Goal: Transaction & Acquisition: Purchase product/service

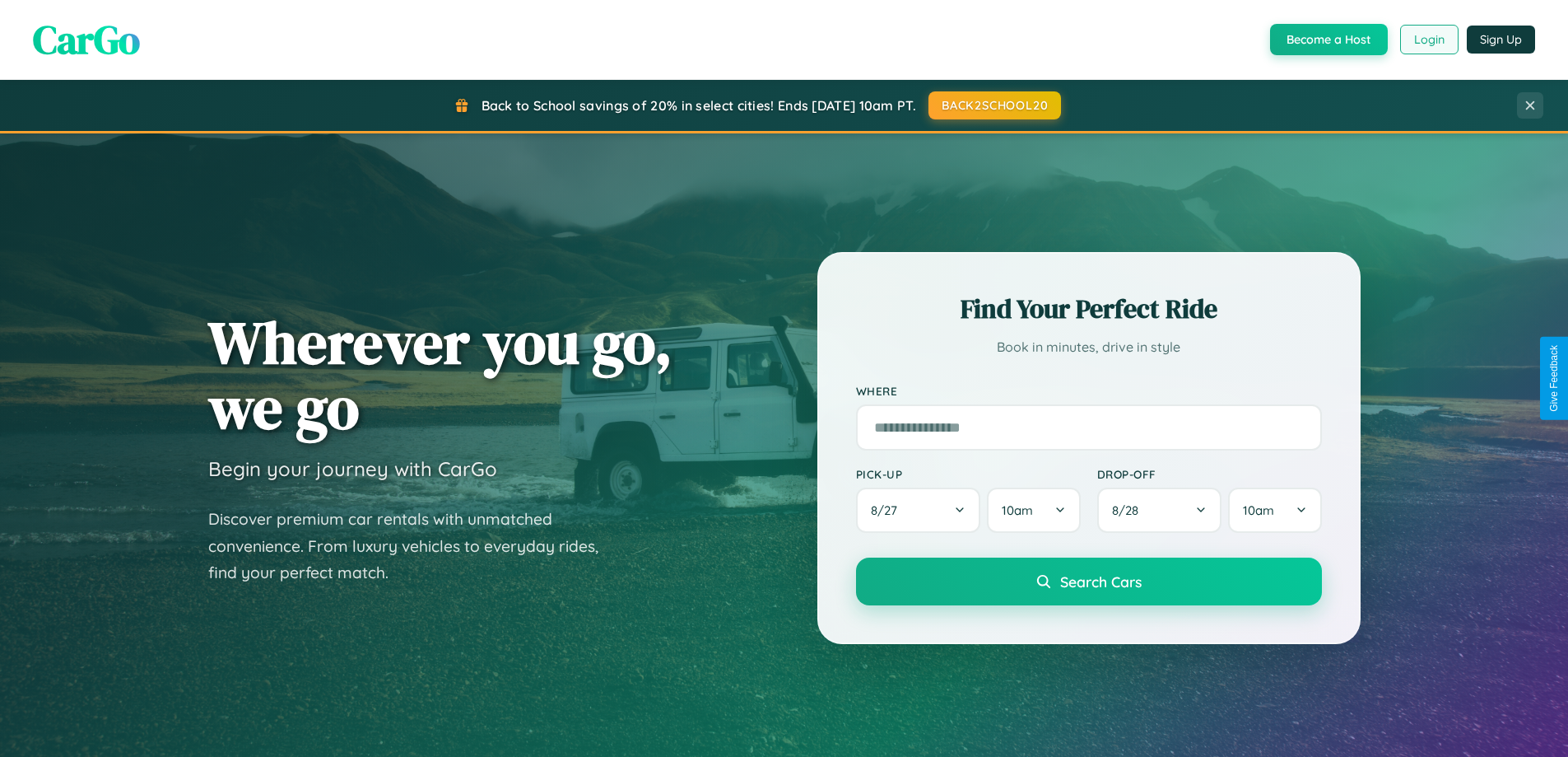
click at [1428, 40] on button "Login" at bounding box center [1429, 39] width 58 height 30
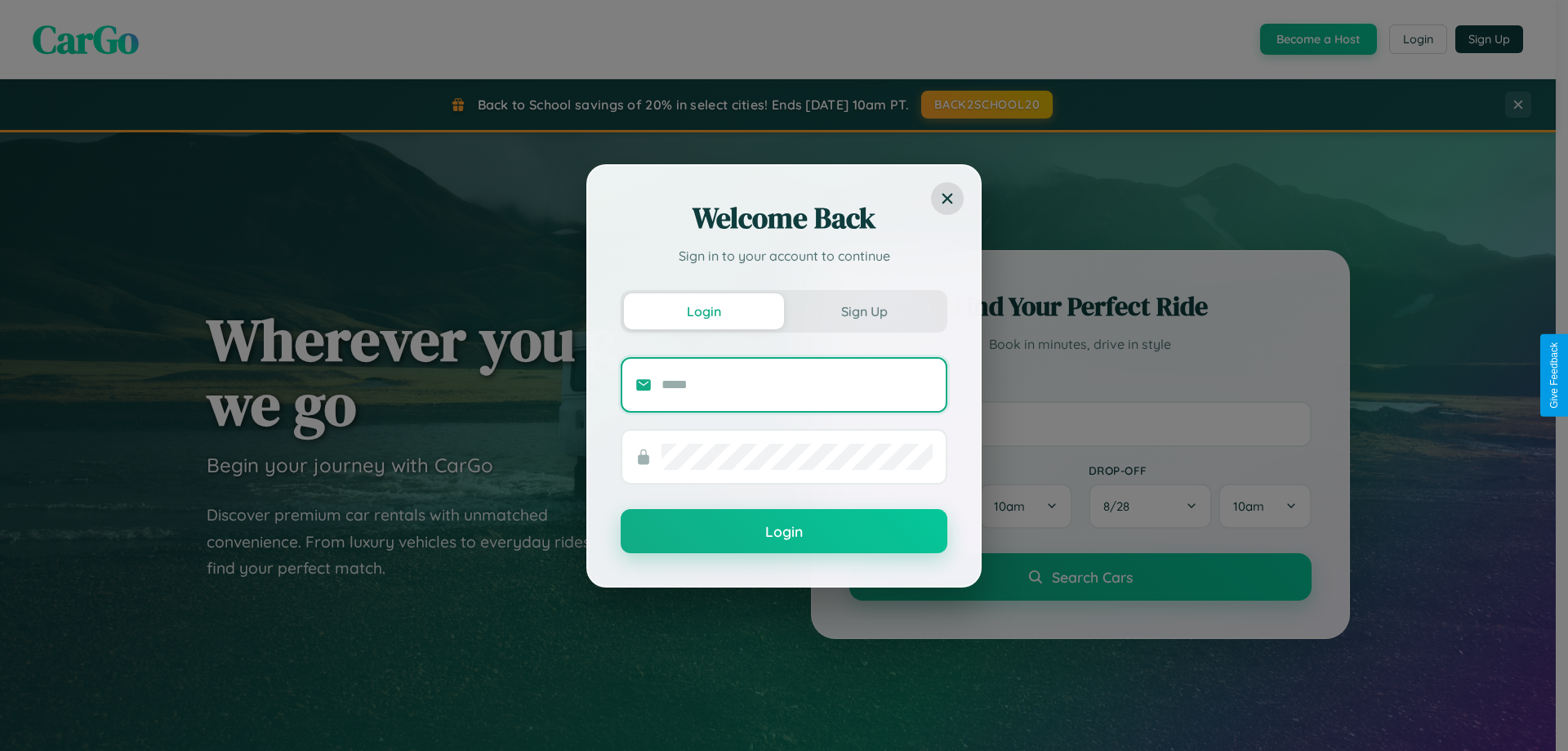
click at [797, 384] on input "text" at bounding box center [797, 384] width 272 height 26
type input "**********"
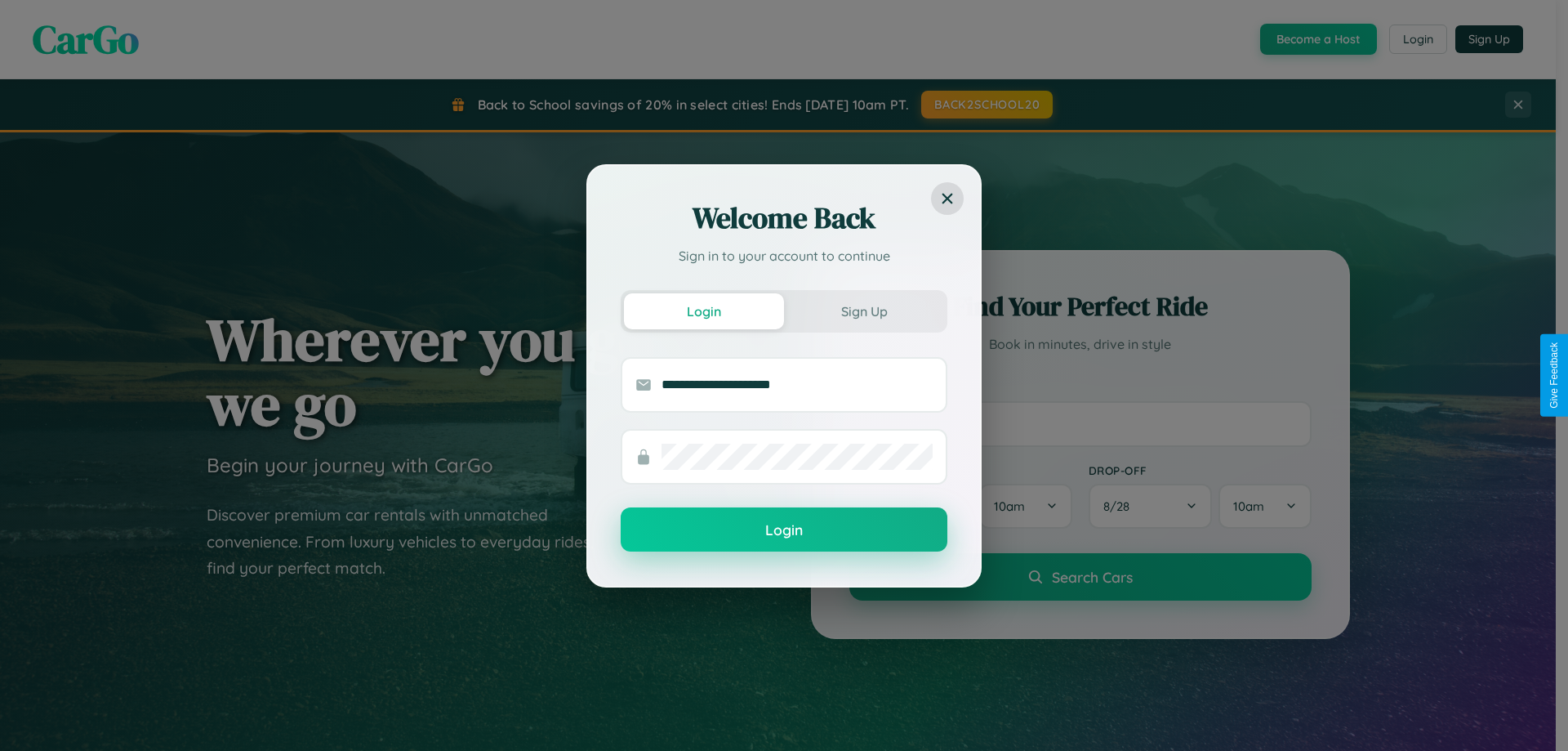
click at [784, 530] on button "Login" at bounding box center [783, 529] width 326 height 44
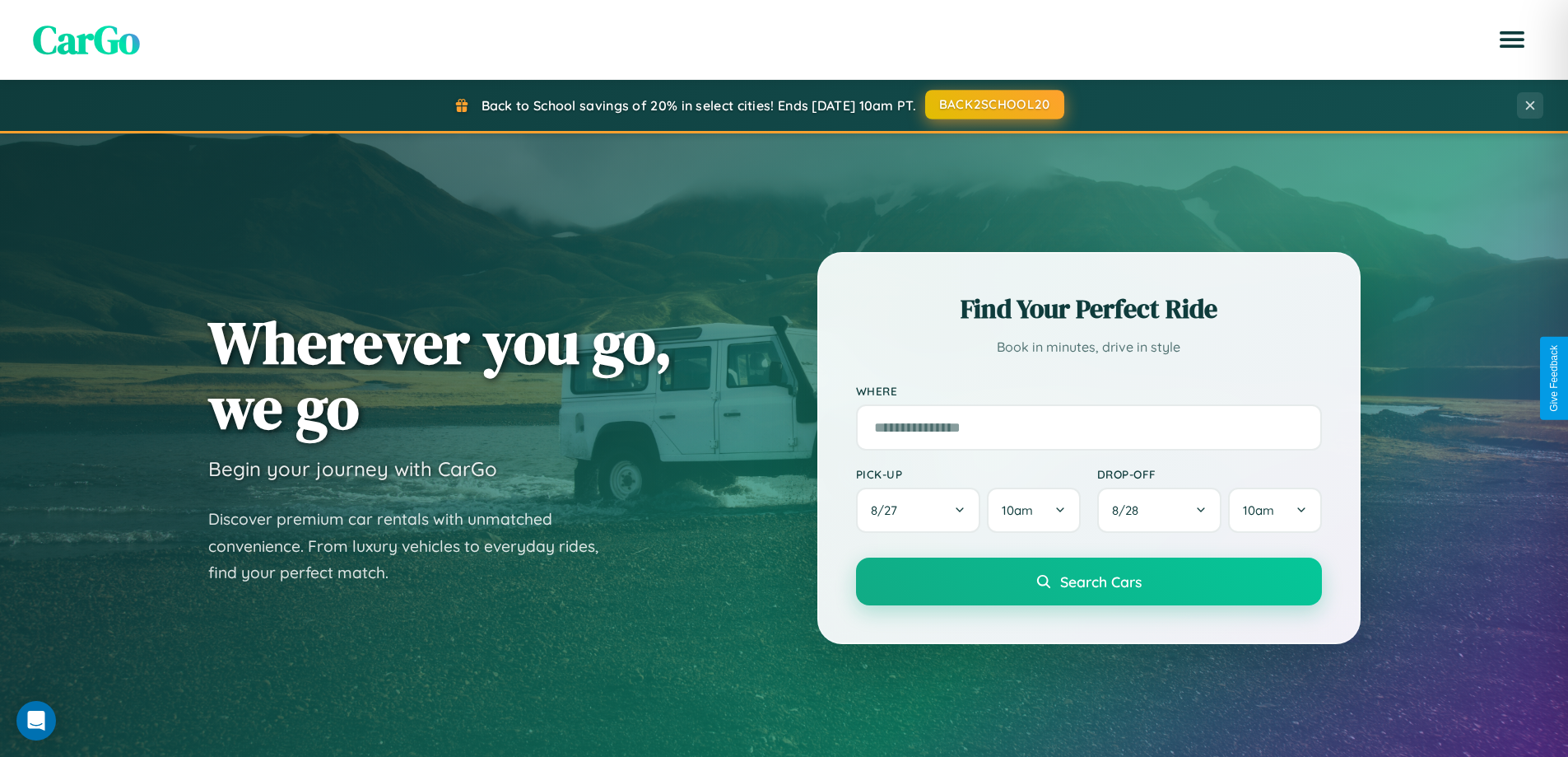
click at [993, 104] on button "BACK2SCHOOL20" at bounding box center [994, 104] width 139 height 30
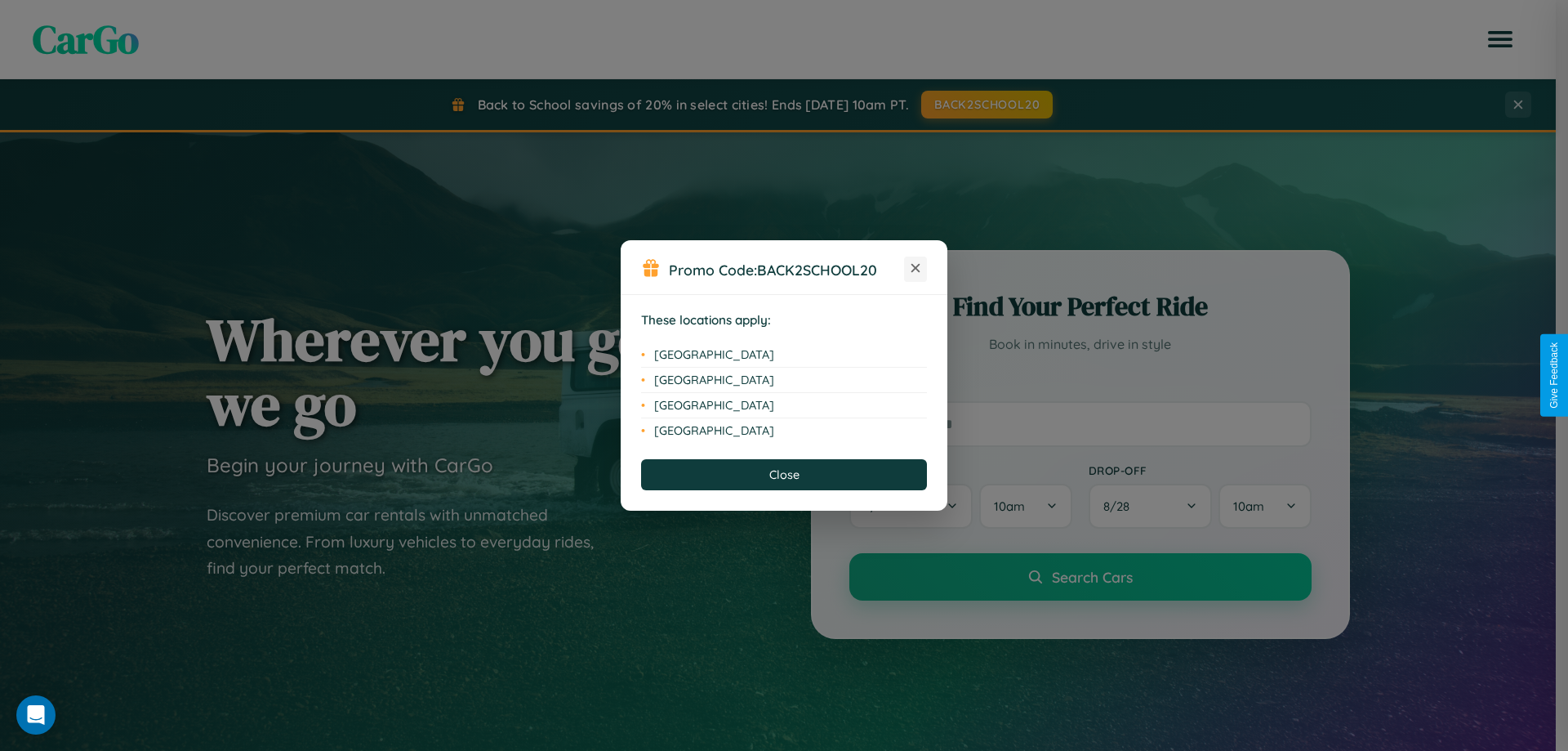
click at [915, 269] on icon at bounding box center [916, 268] width 9 height 9
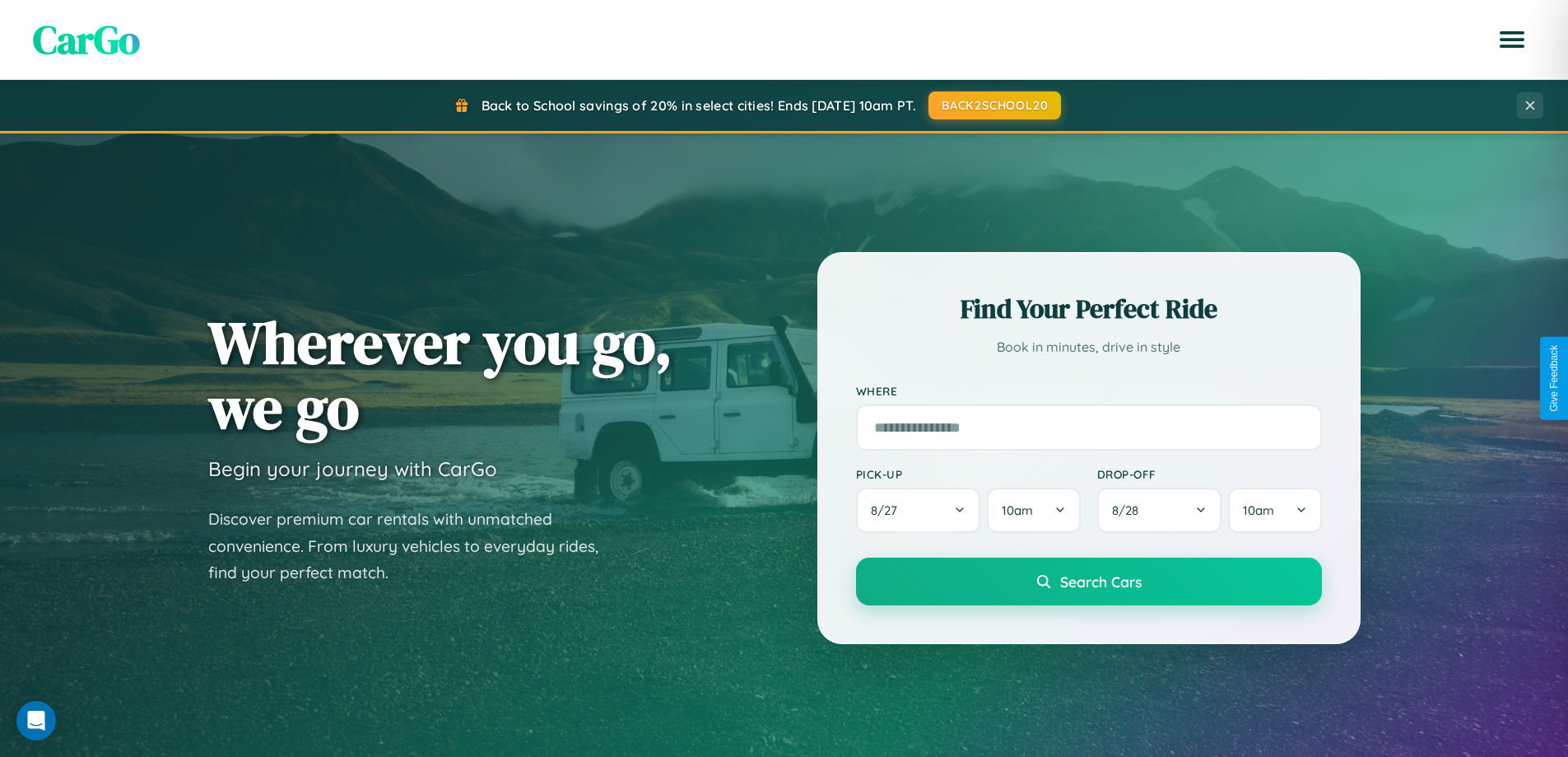
scroll to position [710, 0]
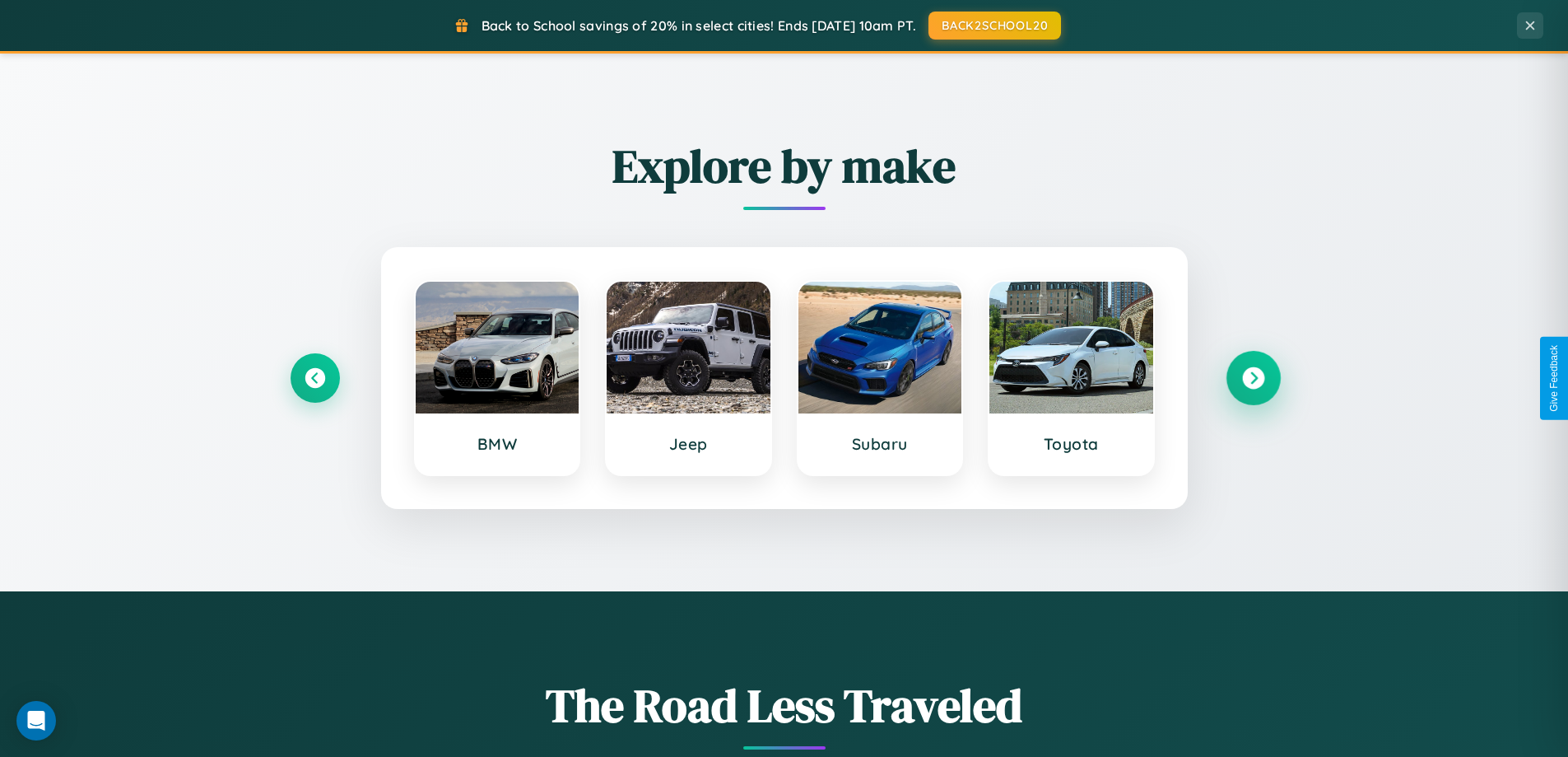
click at [1253, 378] on icon at bounding box center [1253, 378] width 23 height 23
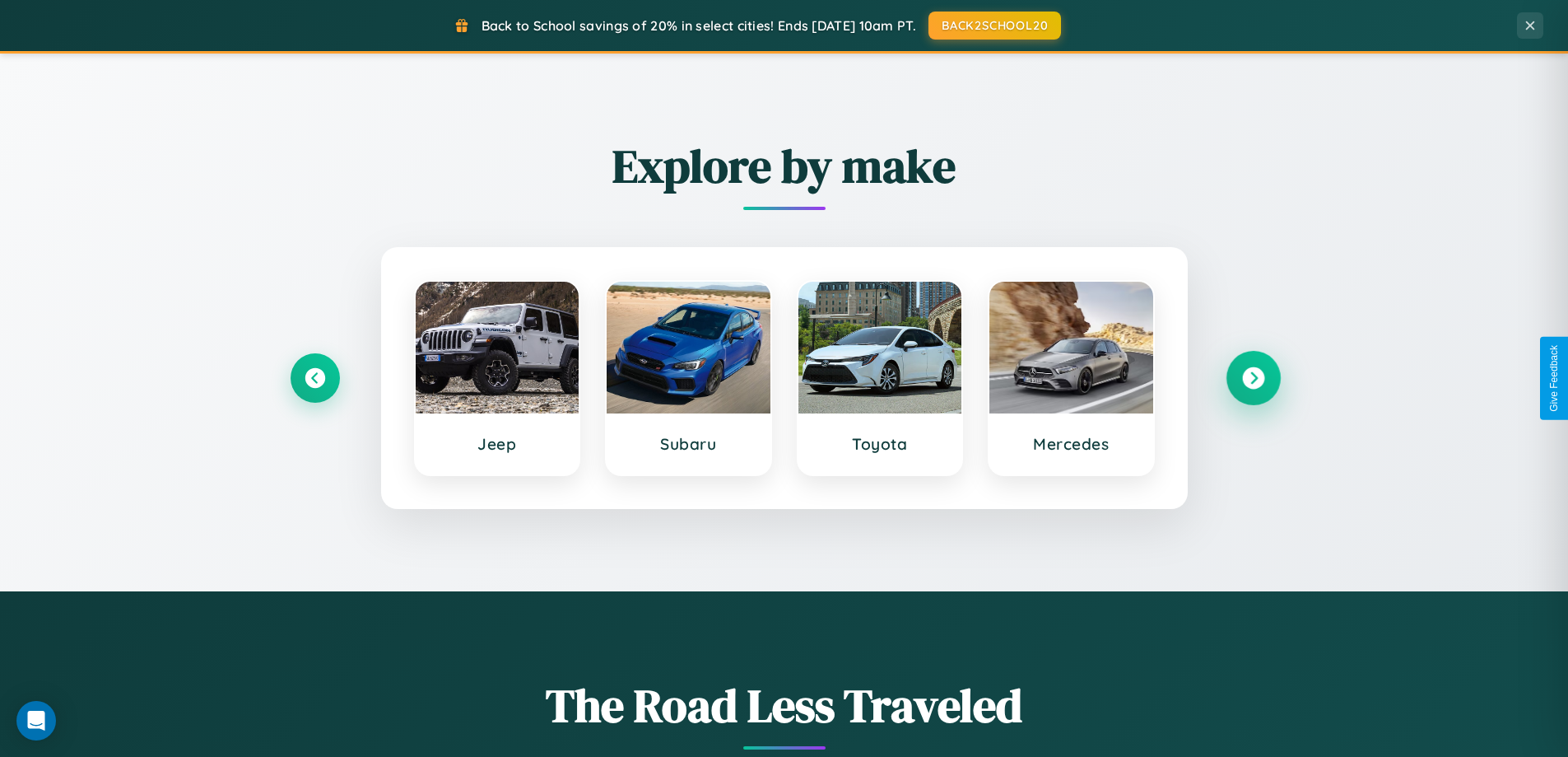
click at [1253, 378] on icon at bounding box center [1253, 378] width 23 height 23
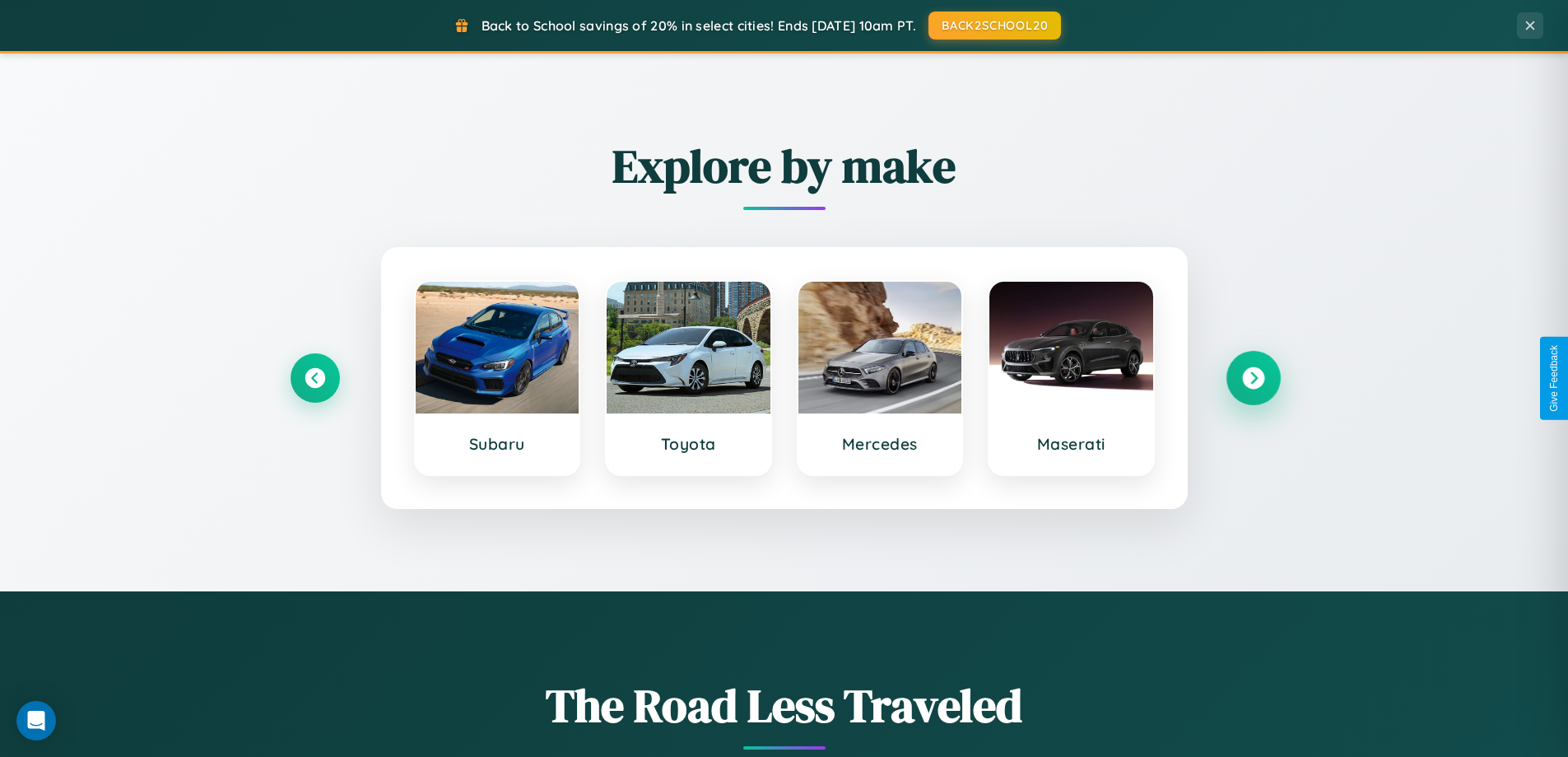
click at [1253, 378] on icon at bounding box center [1253, 378] width 23 height 23
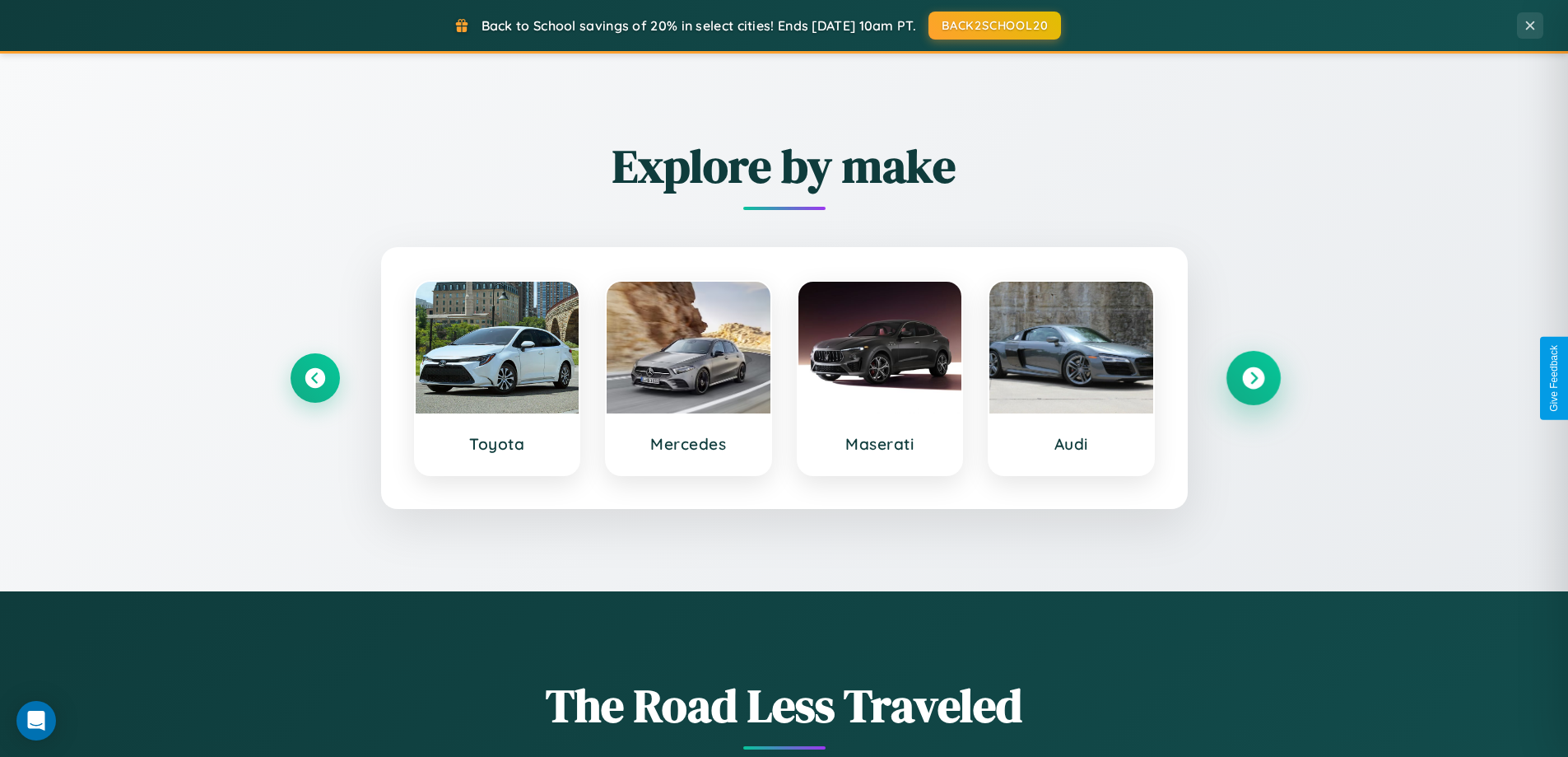
click at [1253, 378] on icon at bounding box center [1253, 378] width 23 height 23
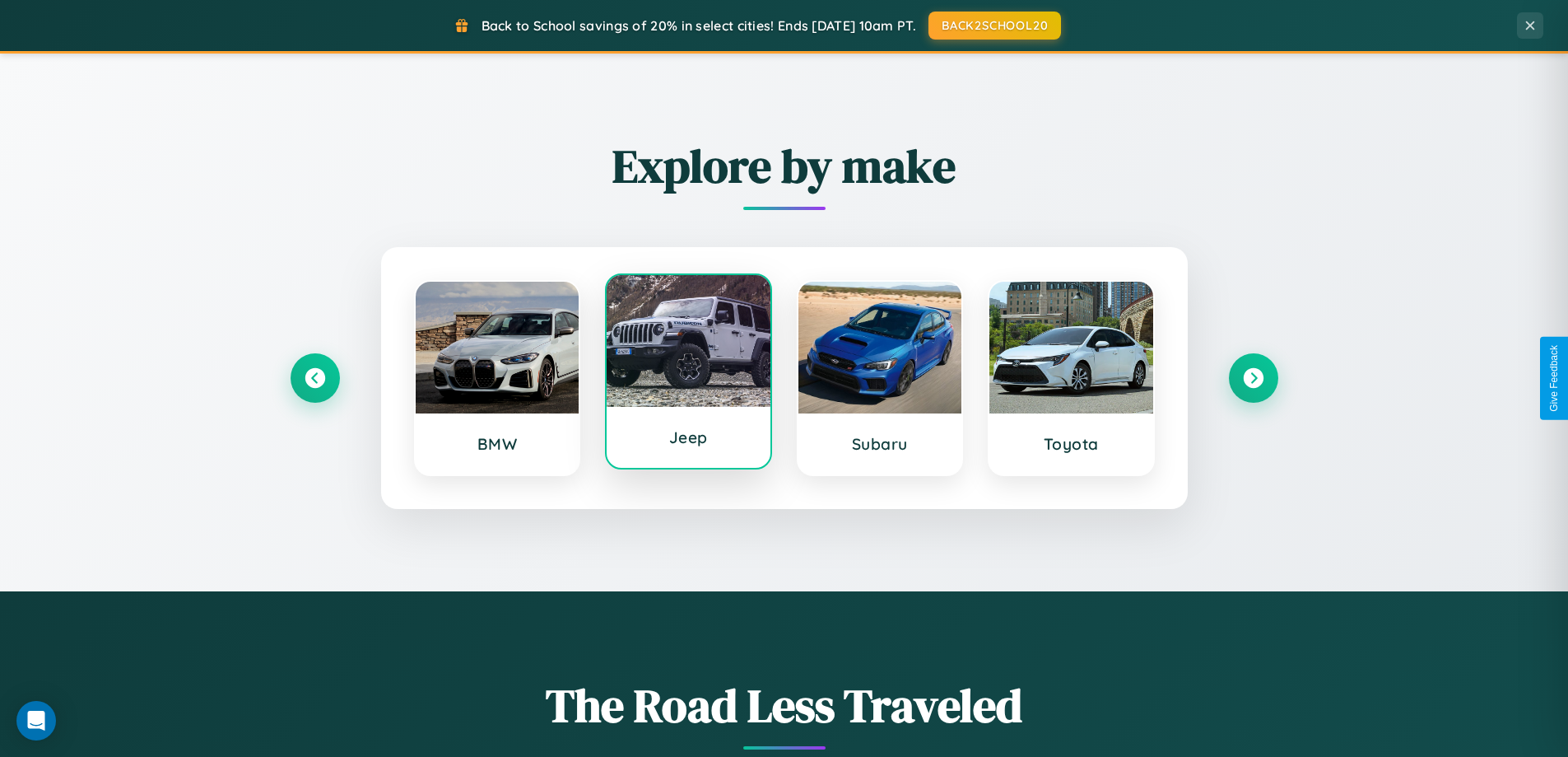
click at [688, 374] on div at bounding box center [688, 340] width 164 height 131
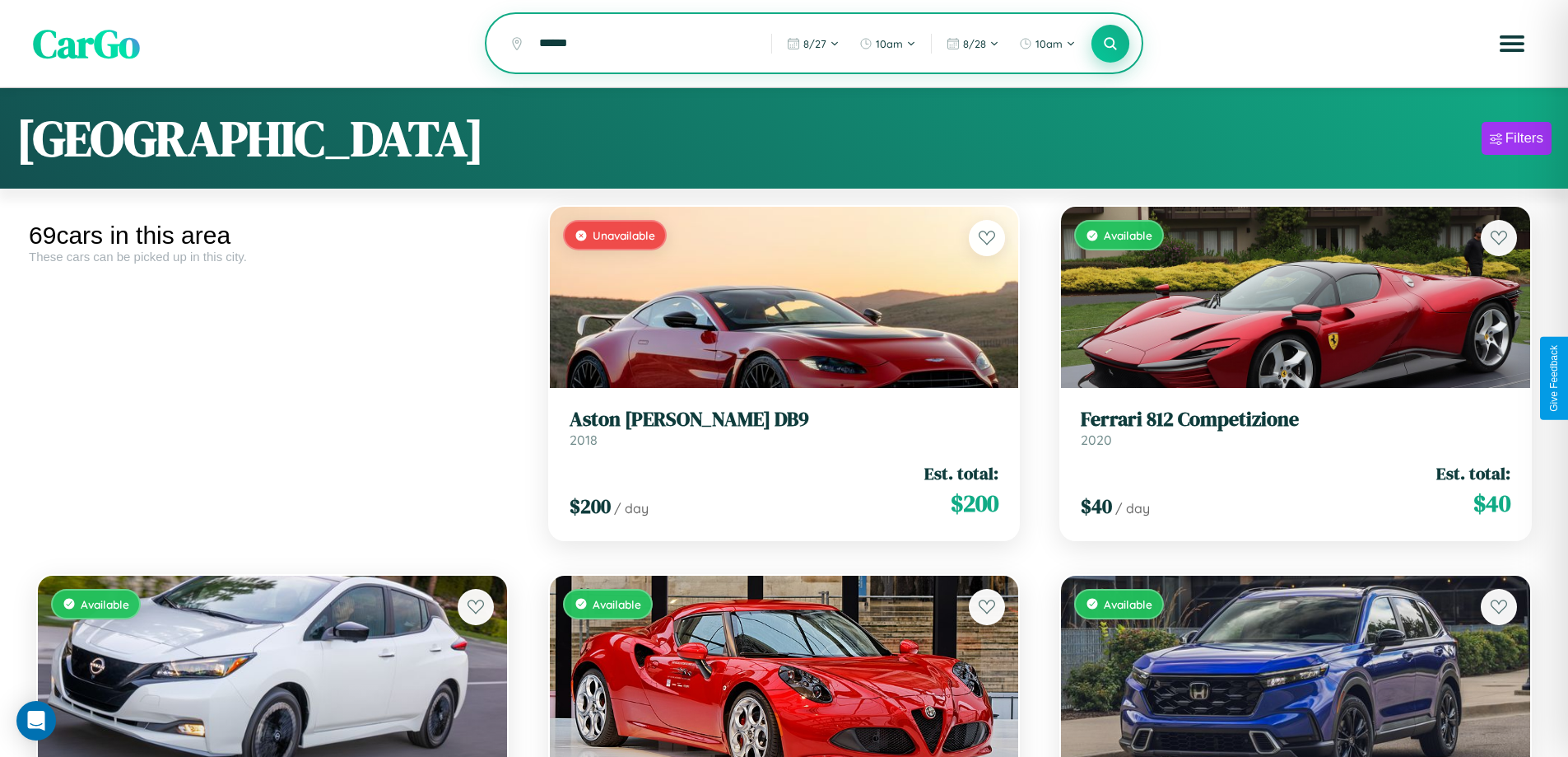
click at [1110, 44] on icon at bounding box center [1110, 43] width 15 height 15
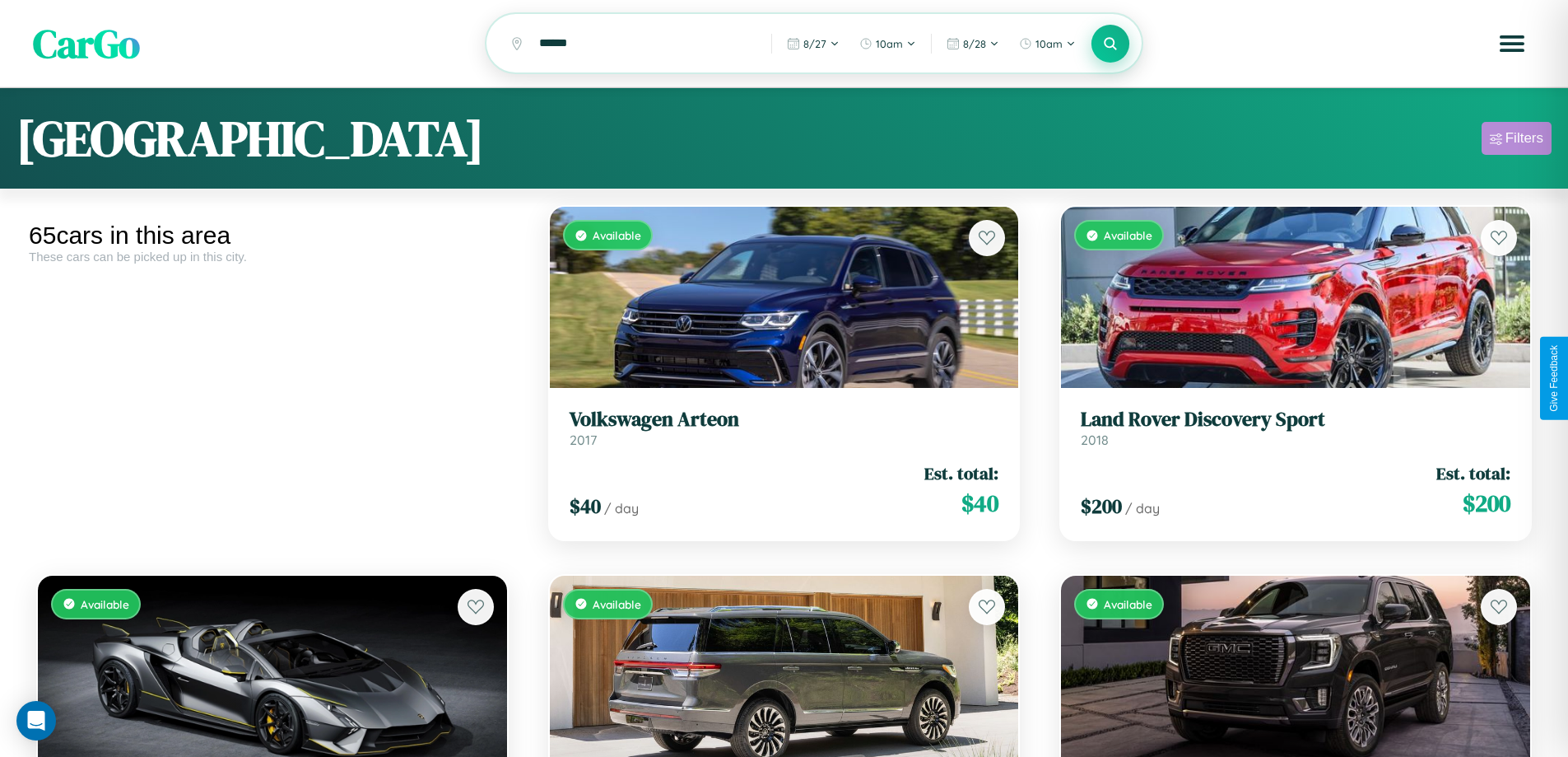
click at [1516, 141] on div "Filters" at bounding box center [1524, 139] width 38 height 16
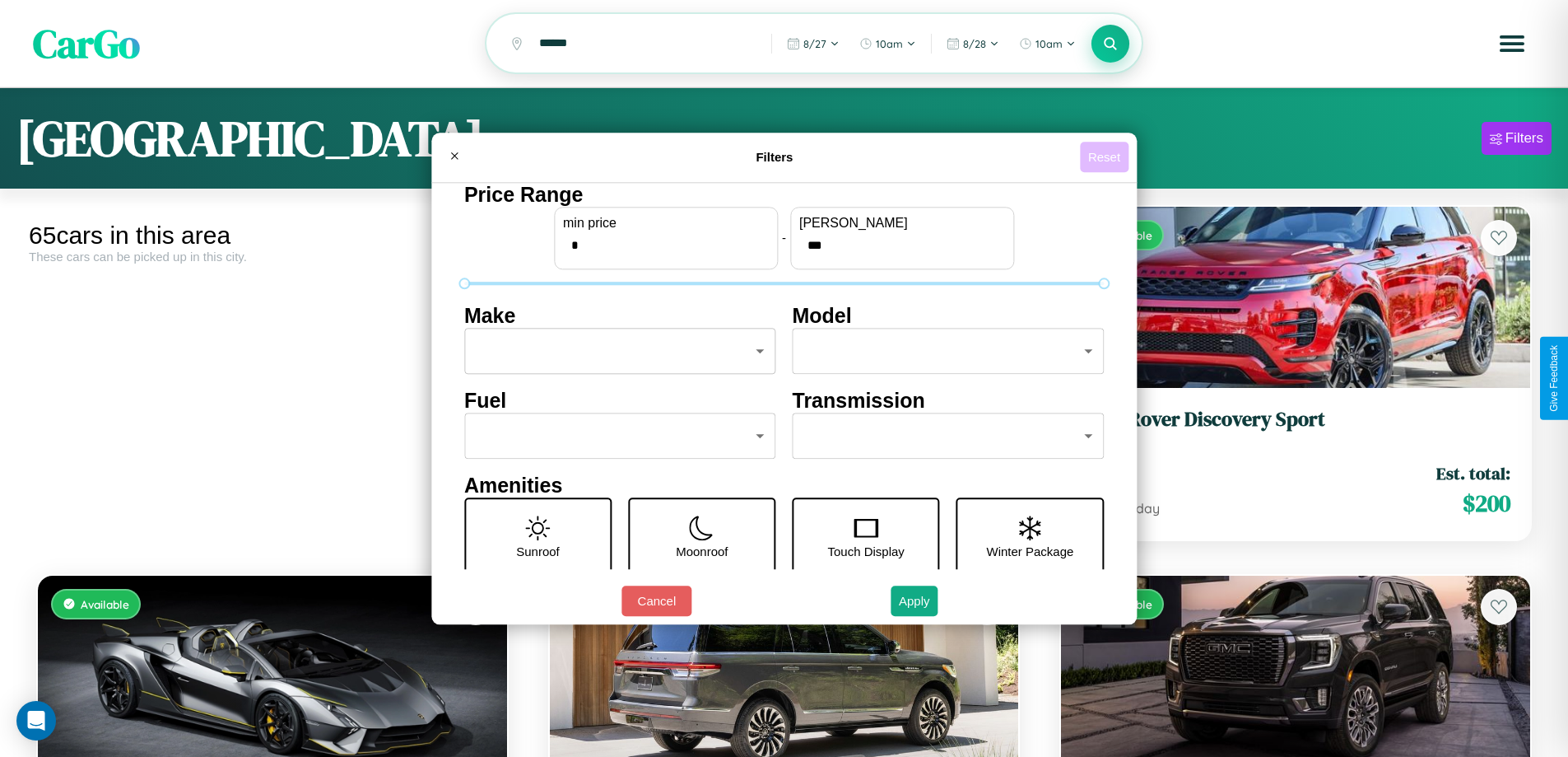
click at [1107, 157] on button "Reset" at bounding box center [1105, 157] width 49 height 31
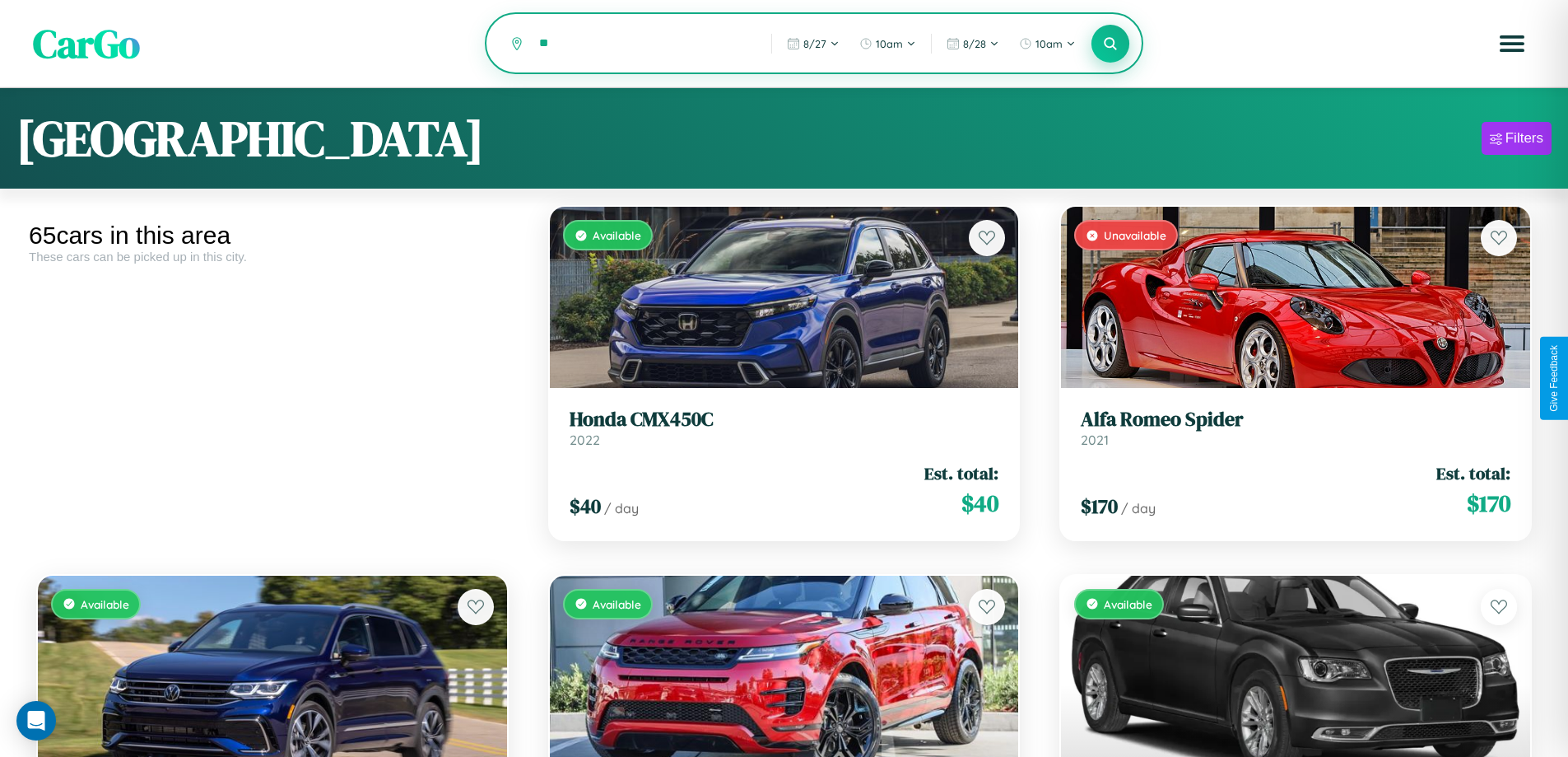
type input "*"
type input "******"
click at [1110, 44] on icon at bounding box center [1110, 43] width 15 height 15
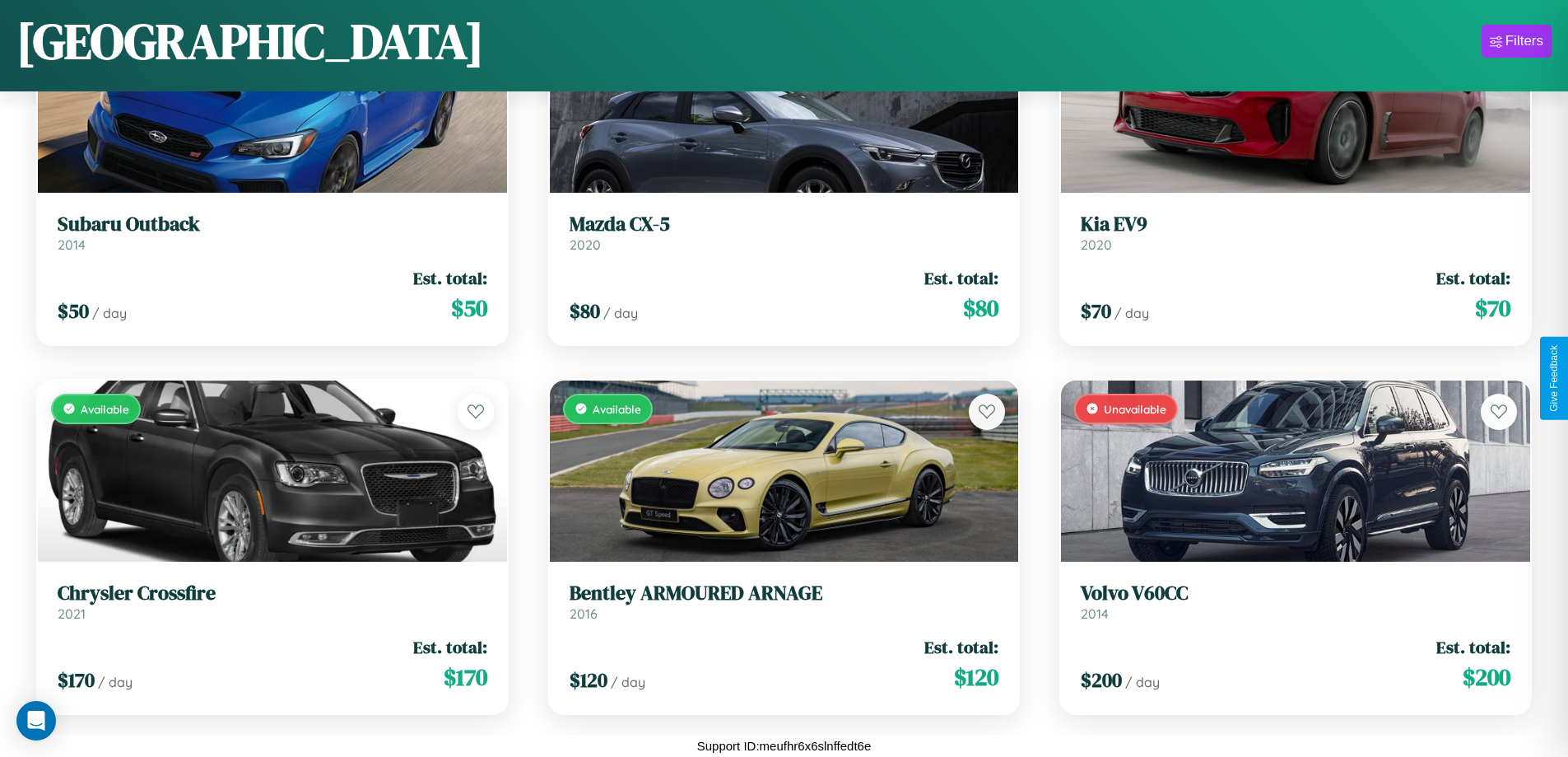
scroll to position [6131, 0]
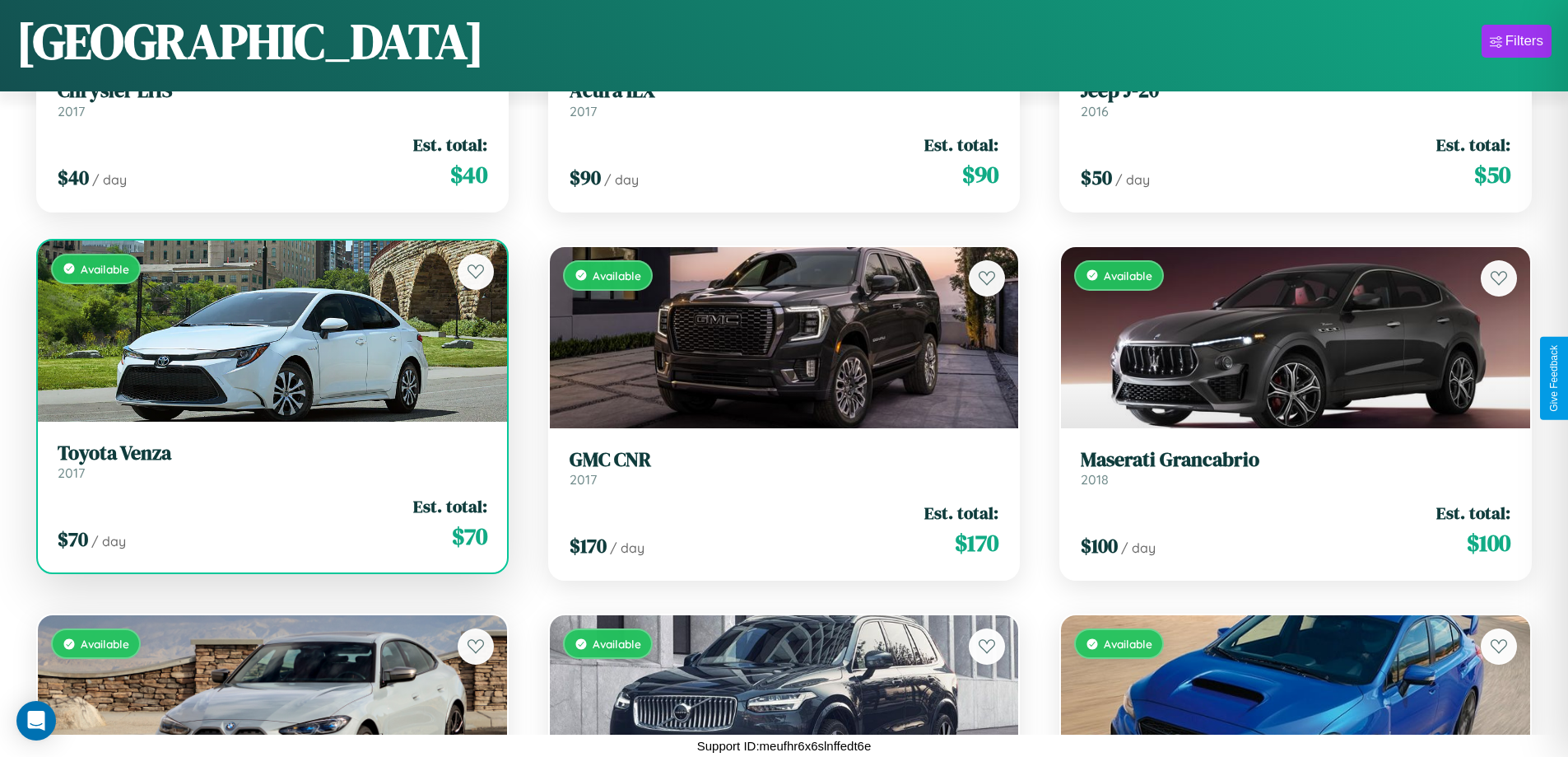
click at [270, 330] on div "Available" at bounding box center [273, 331] width 469 height 181
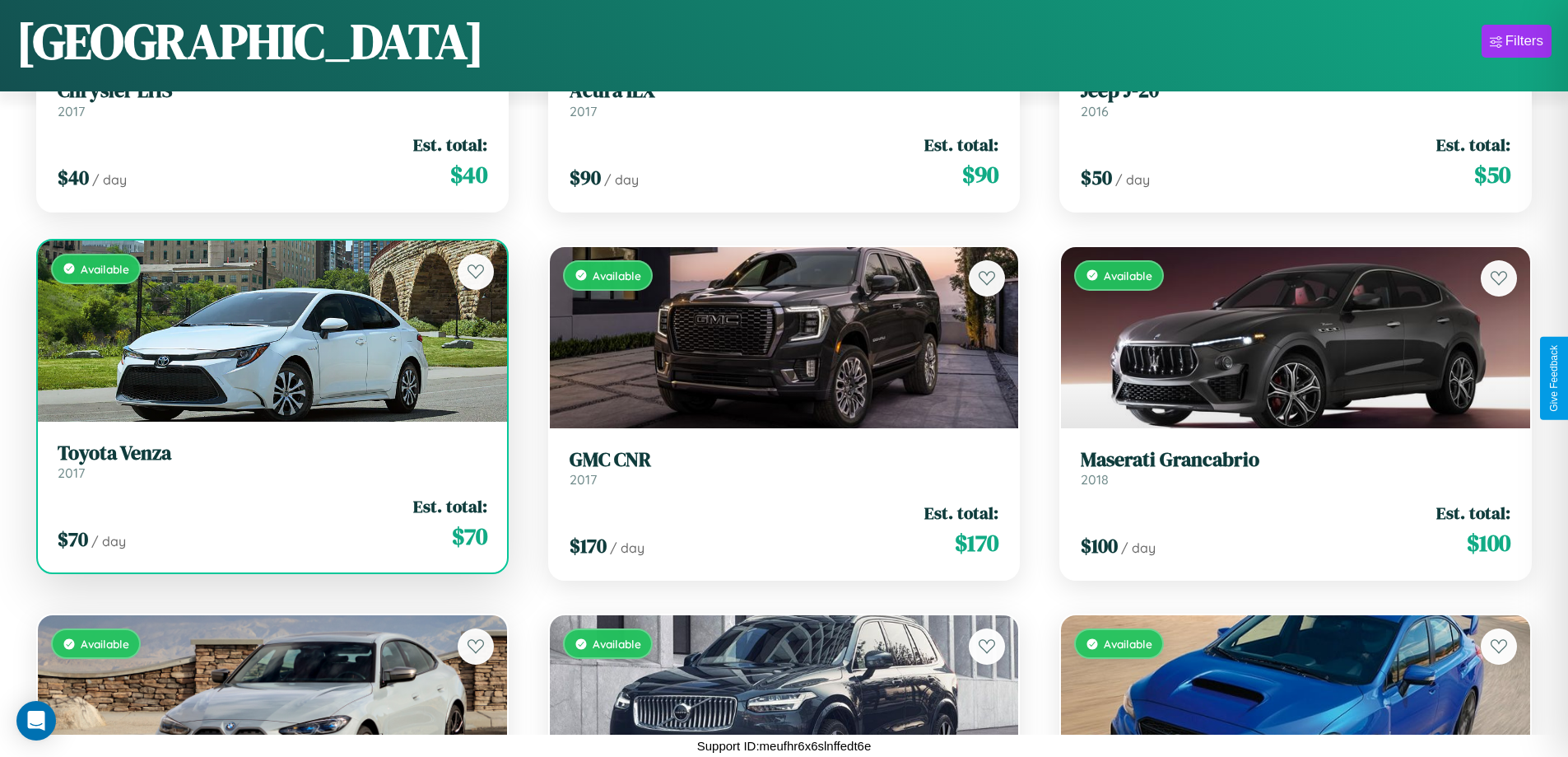
click at [270, 330] on div "Available" at bounding box center [273, 331] width 469 height 181
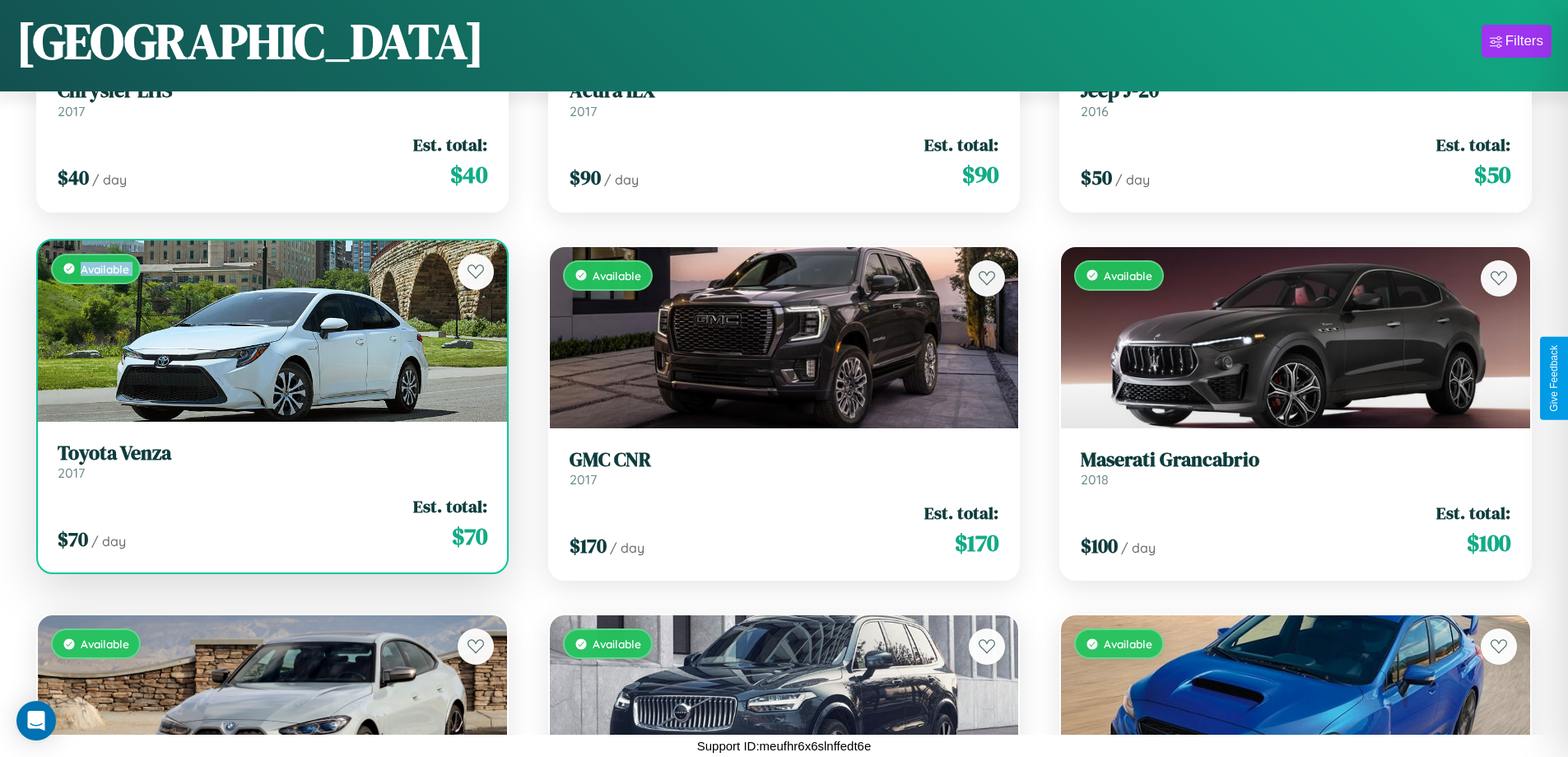
click at [270, 330] on div "Available" at bounding box center [273, 331] width 469 height 181
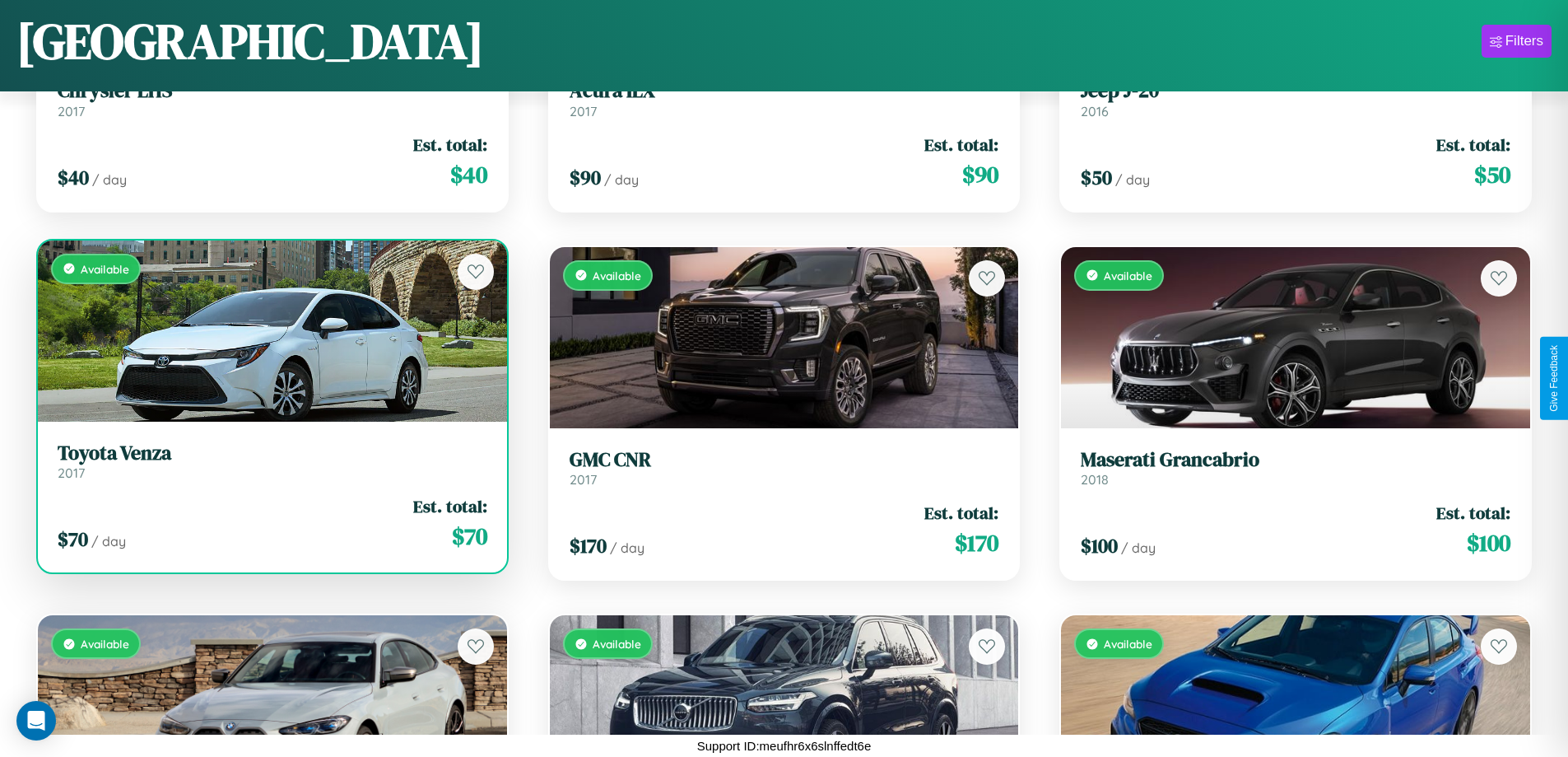
click at [270, 330] on div "Available" at bounding box center [273, 331] width 469 height 181
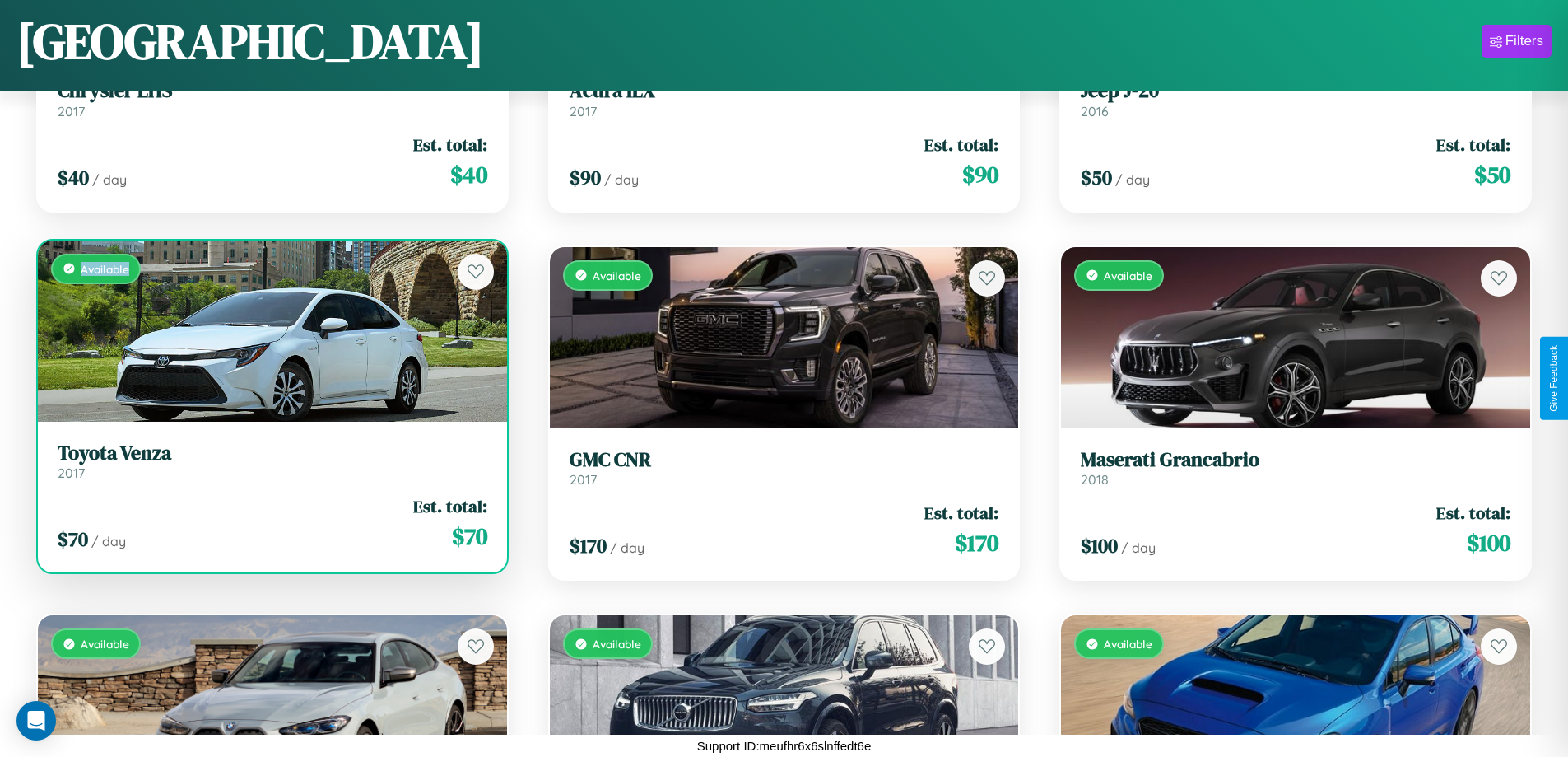
click at [270, 330] on div "Available" at bounding box center [273, 331] width 469 height 181
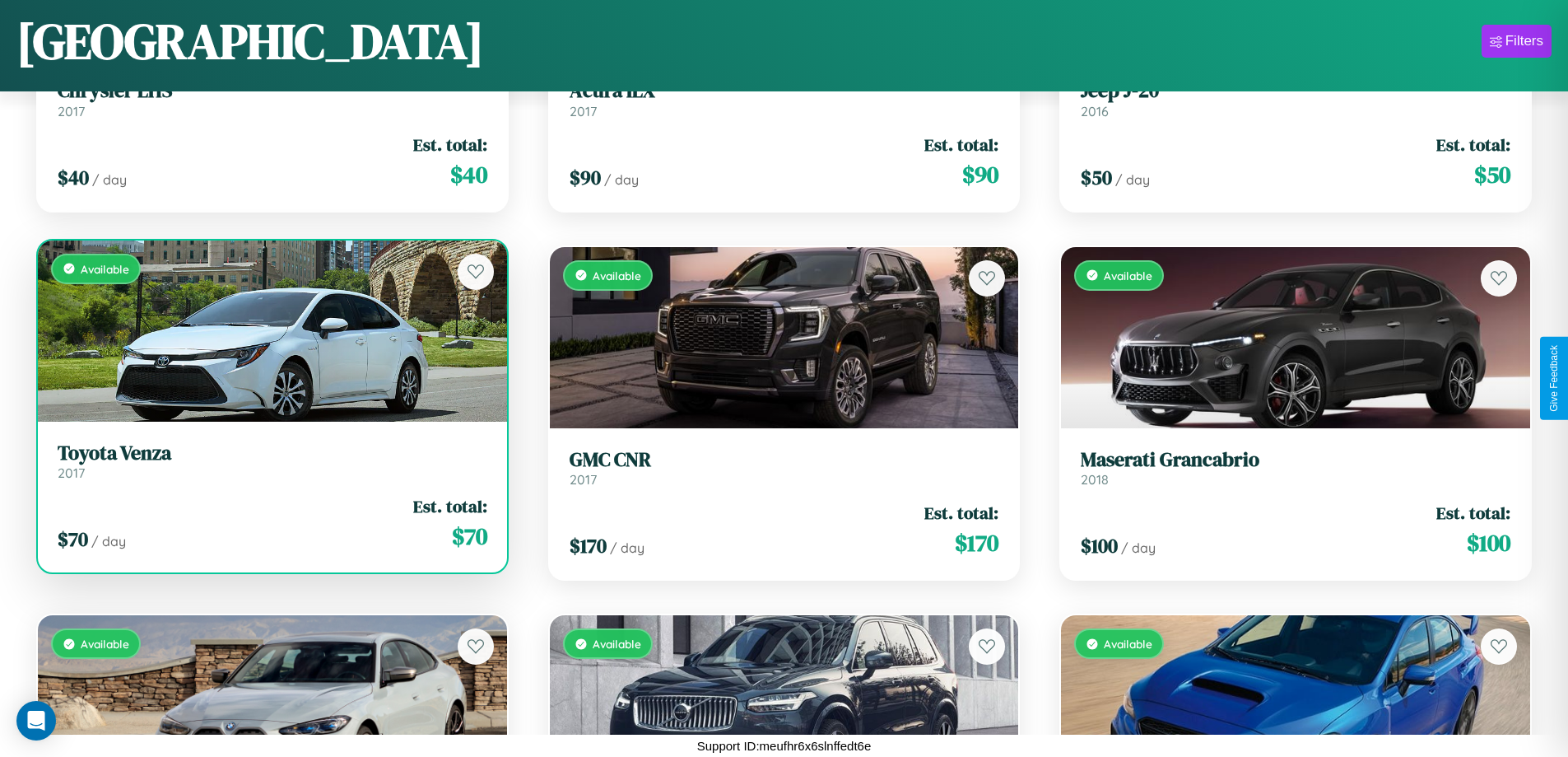
click at [270, 461] on h3 "Toyota Venza" at bounding box center [273, 453] width 430 height 24
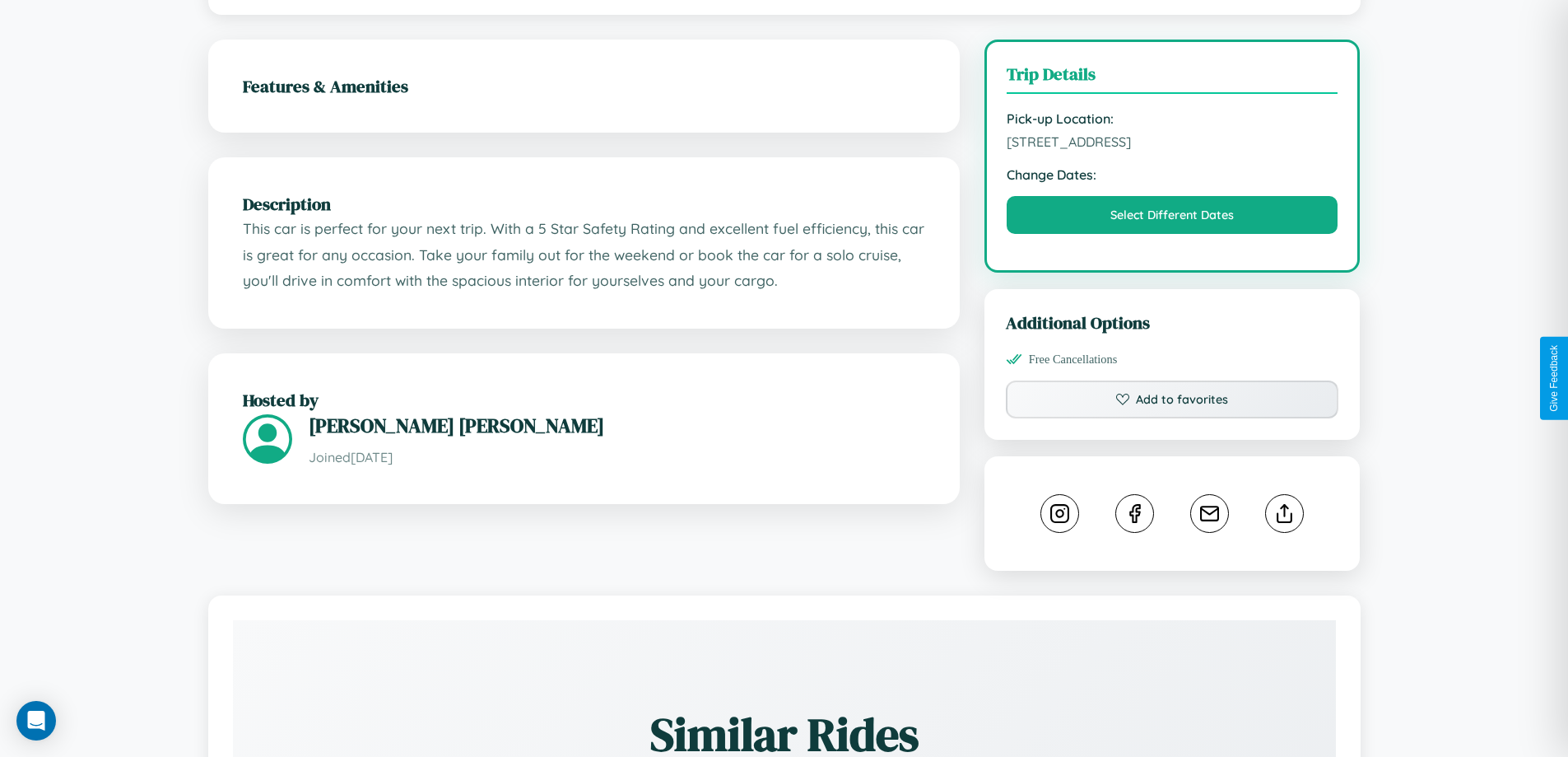
scroll to position [427, 0]
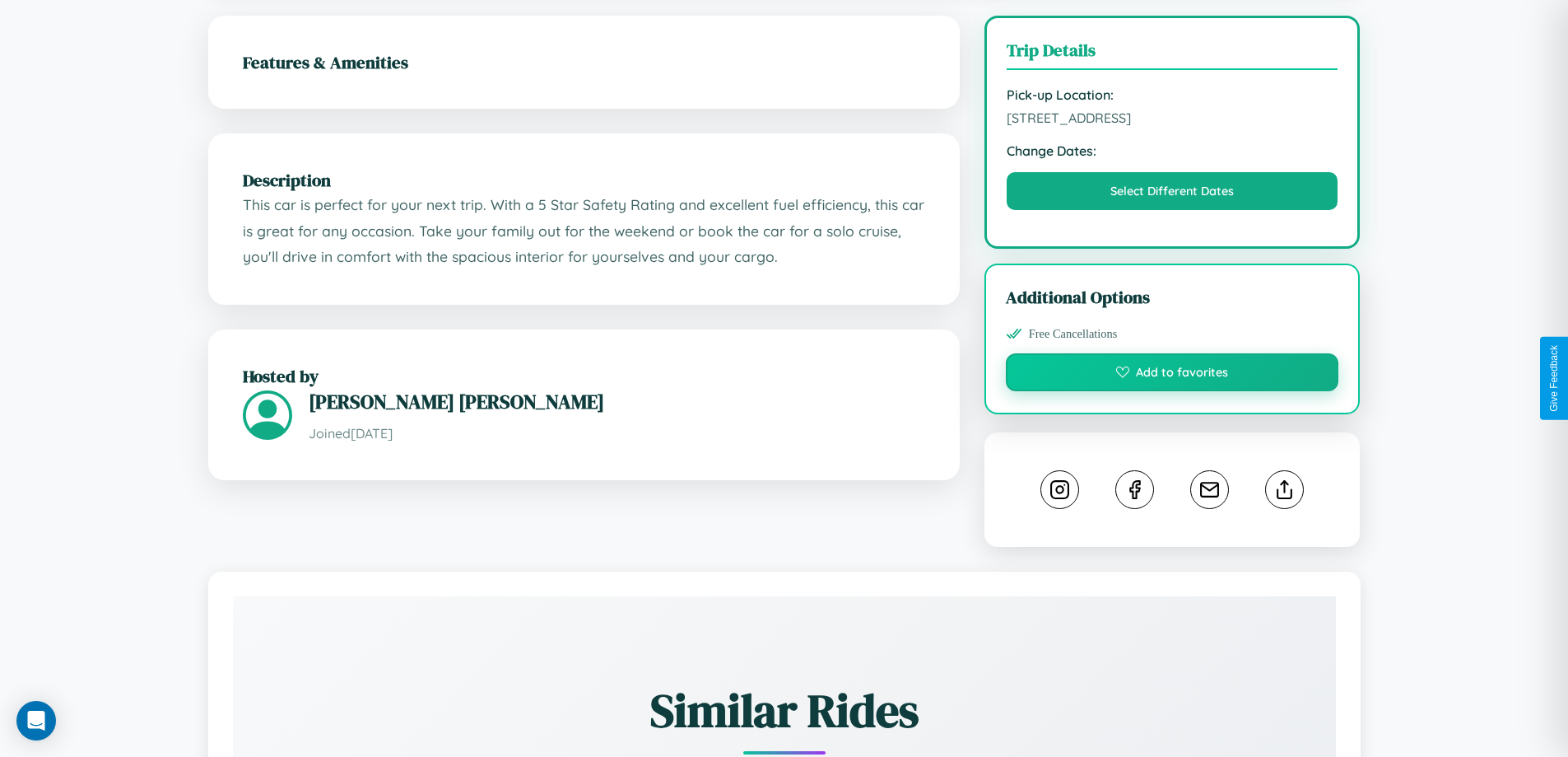
click at [1172, 374] on button "Add to favorites" at bounding box center [1173, 373] width 334 height 38
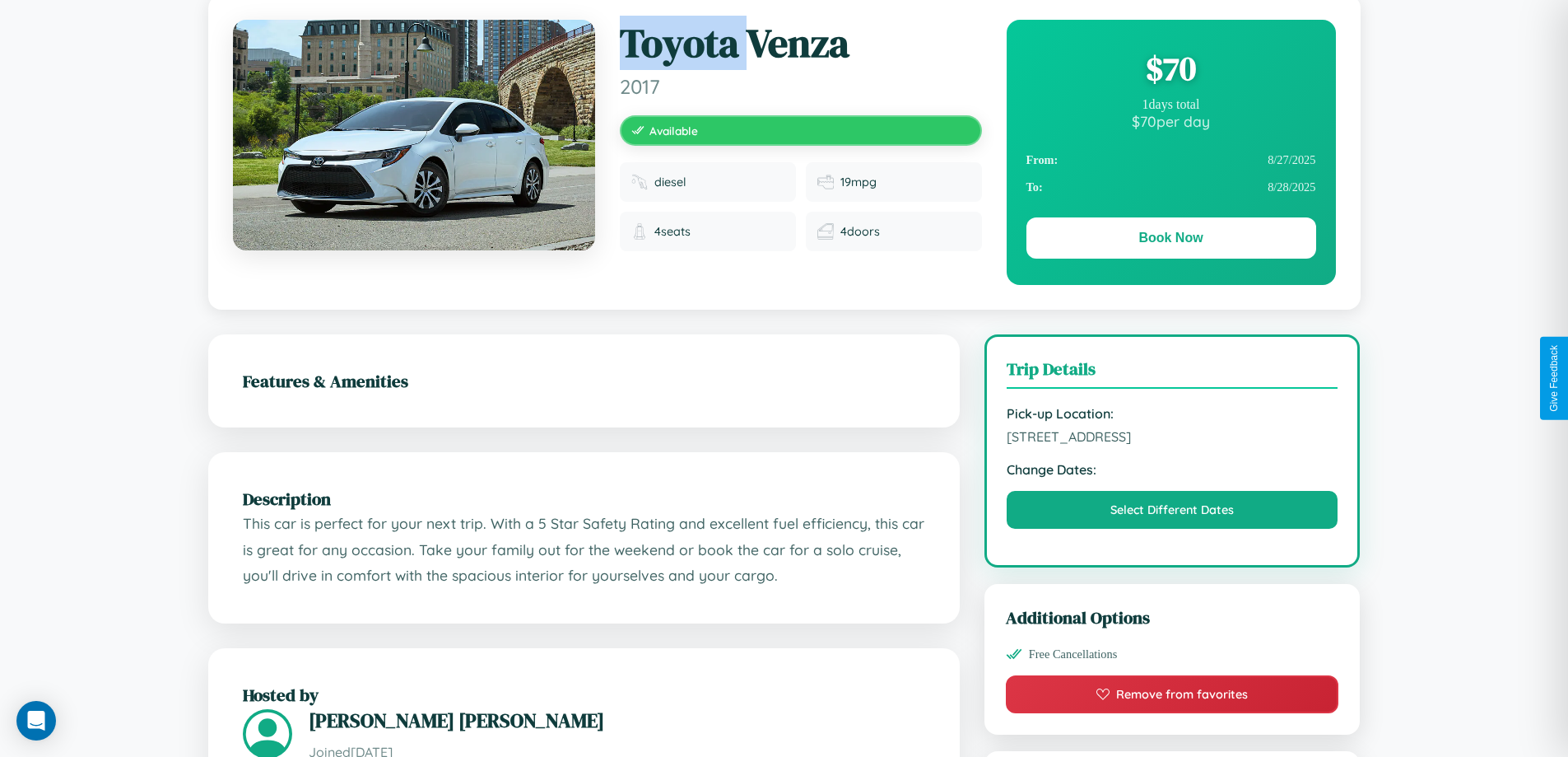
scroll to position [897, 0]
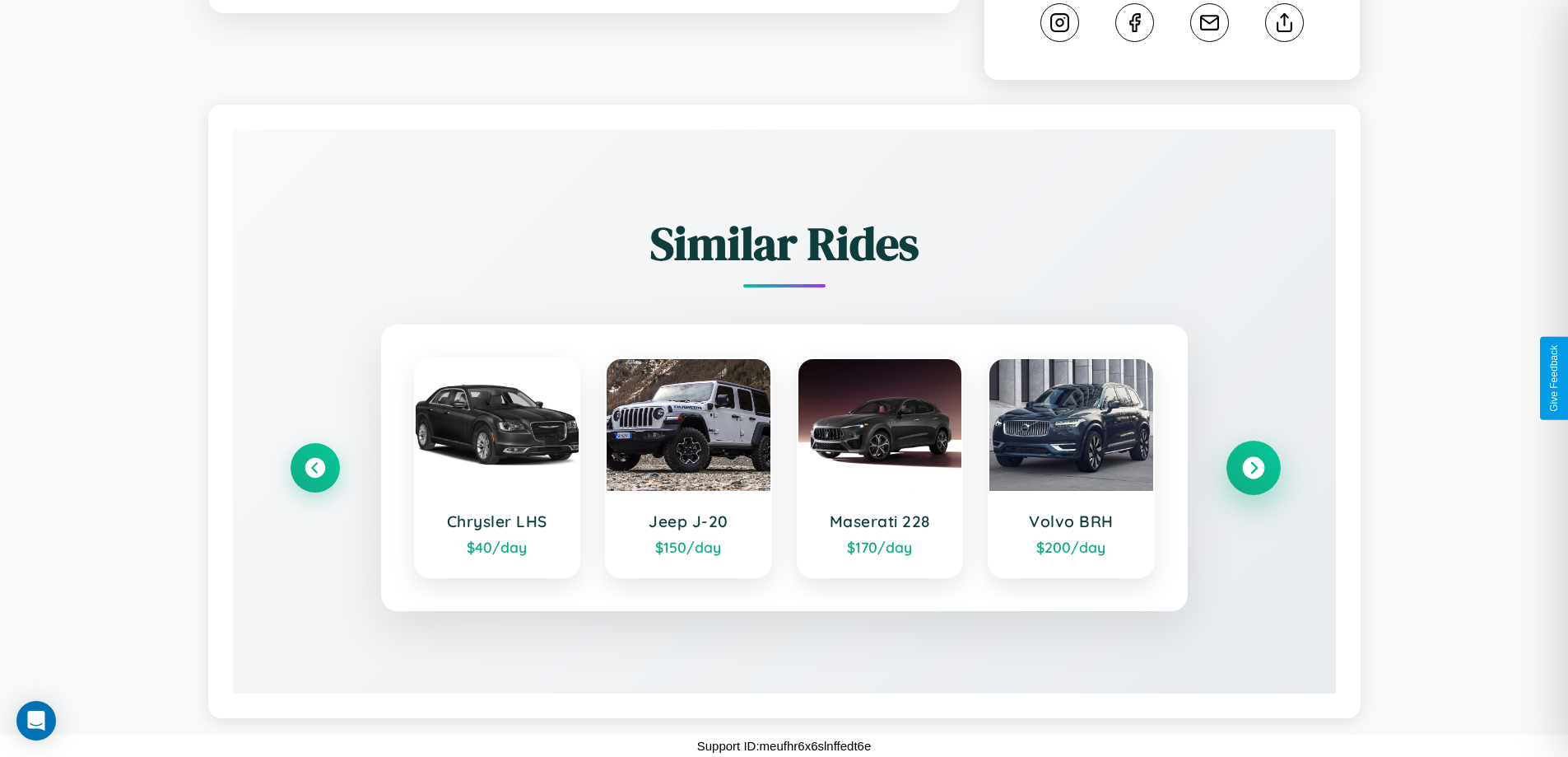
click at [1253, 468] on icon at bounding box center [1253, 468] width 23 height 23
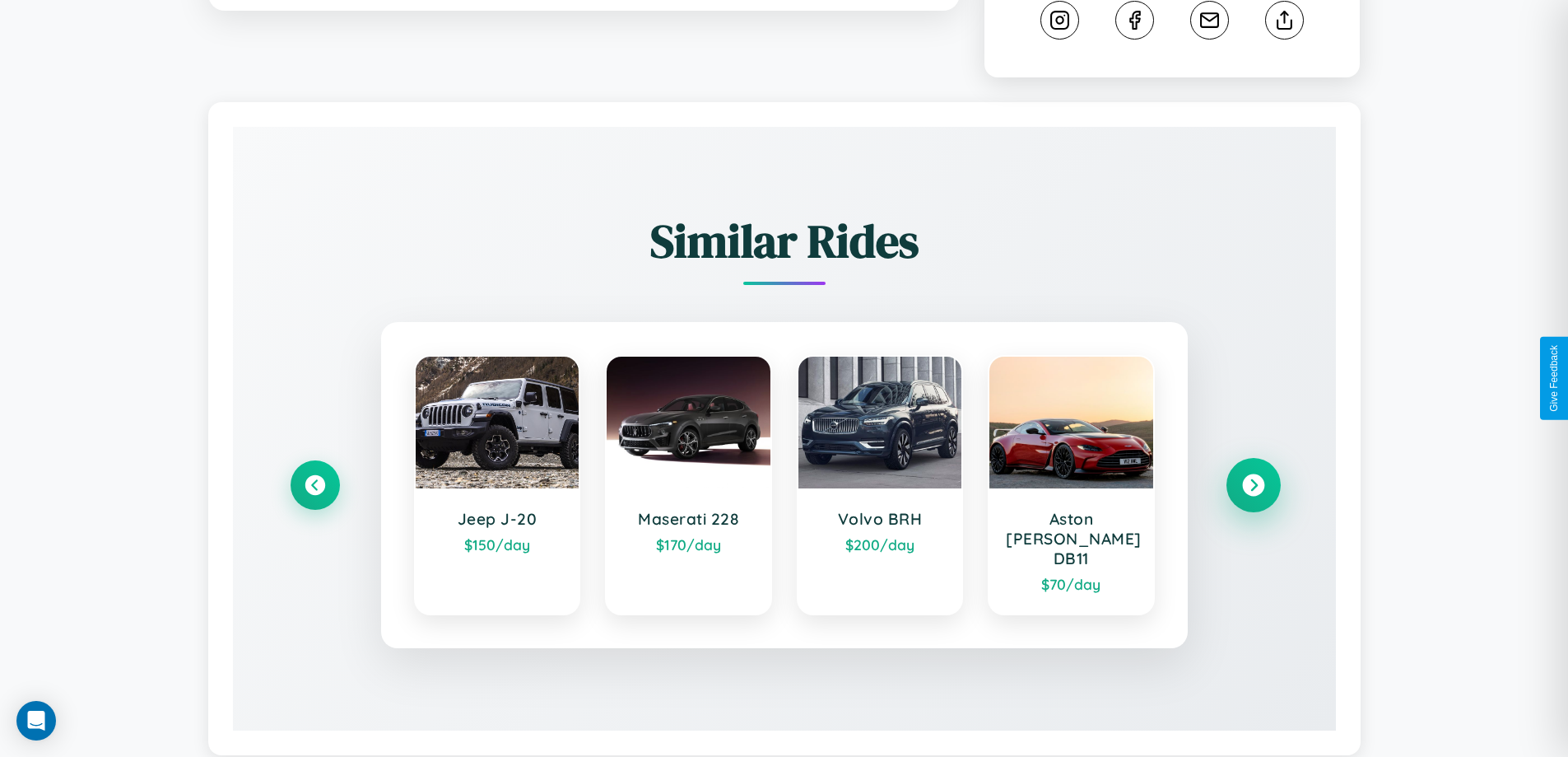
click at [1253, 478] on icon at bounding box center [1253, 485] width 23 height 23
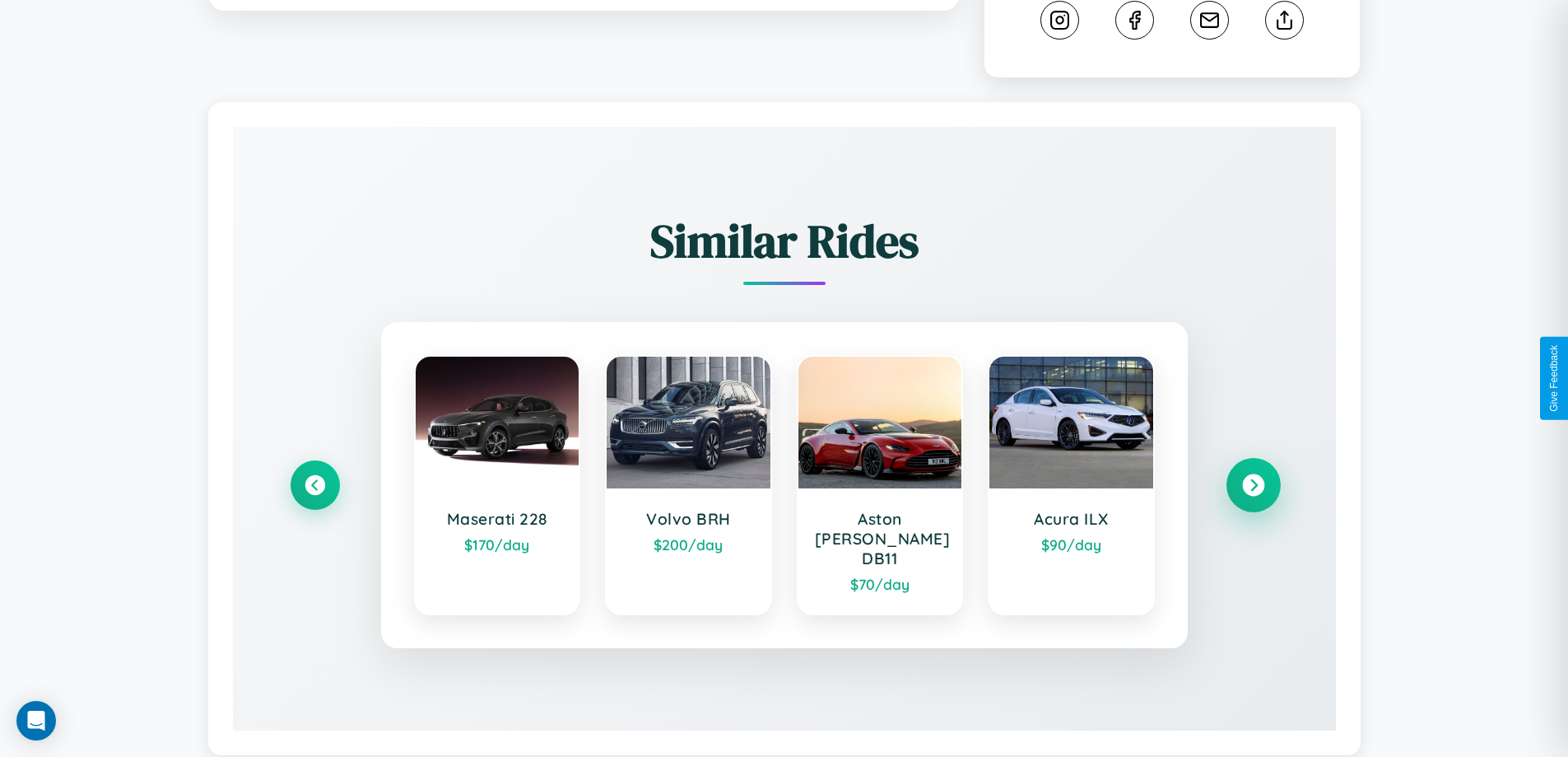
click at [1253, 478] on icon at bounding box center [1253, 485] width 23 height 23
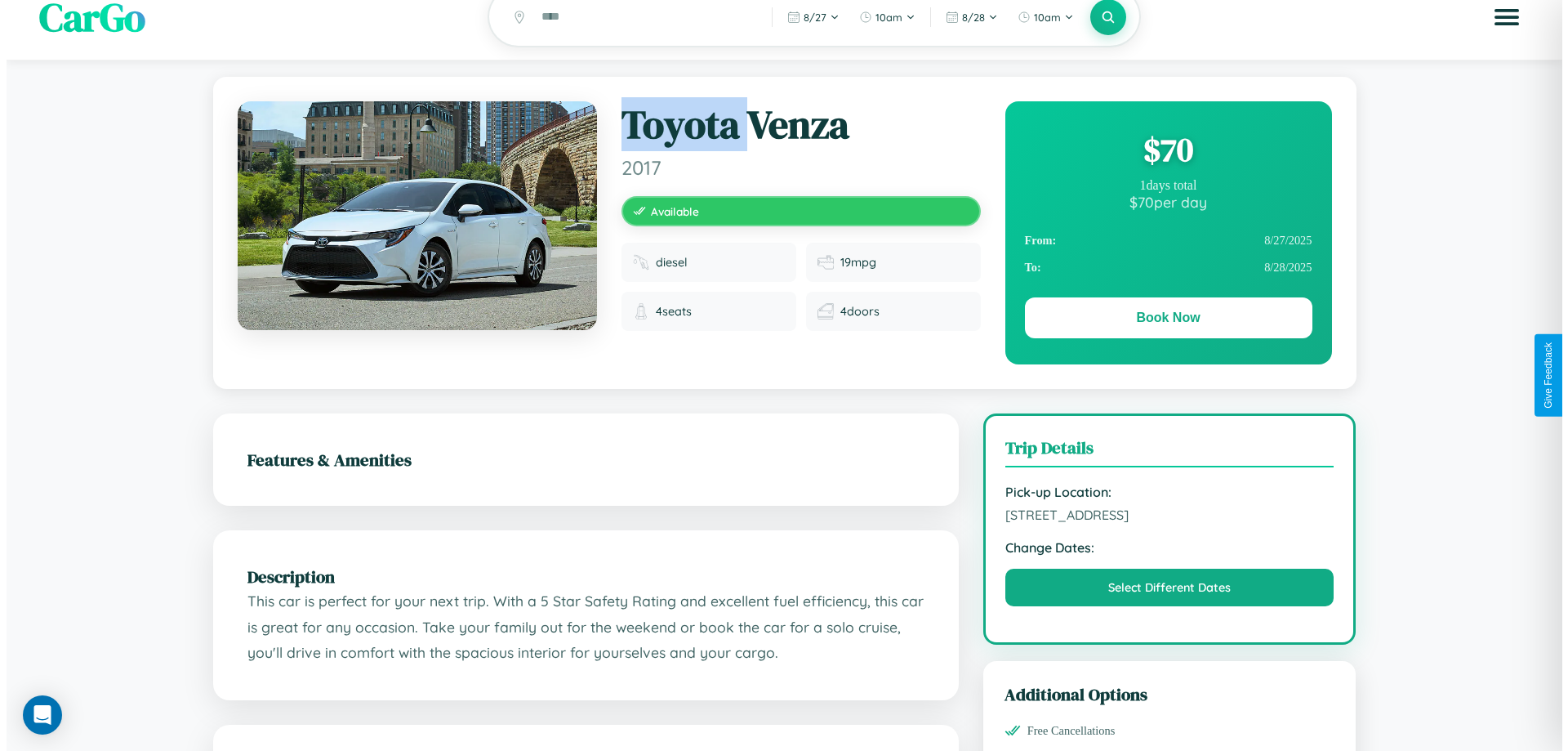
scroll to position [0, 0]
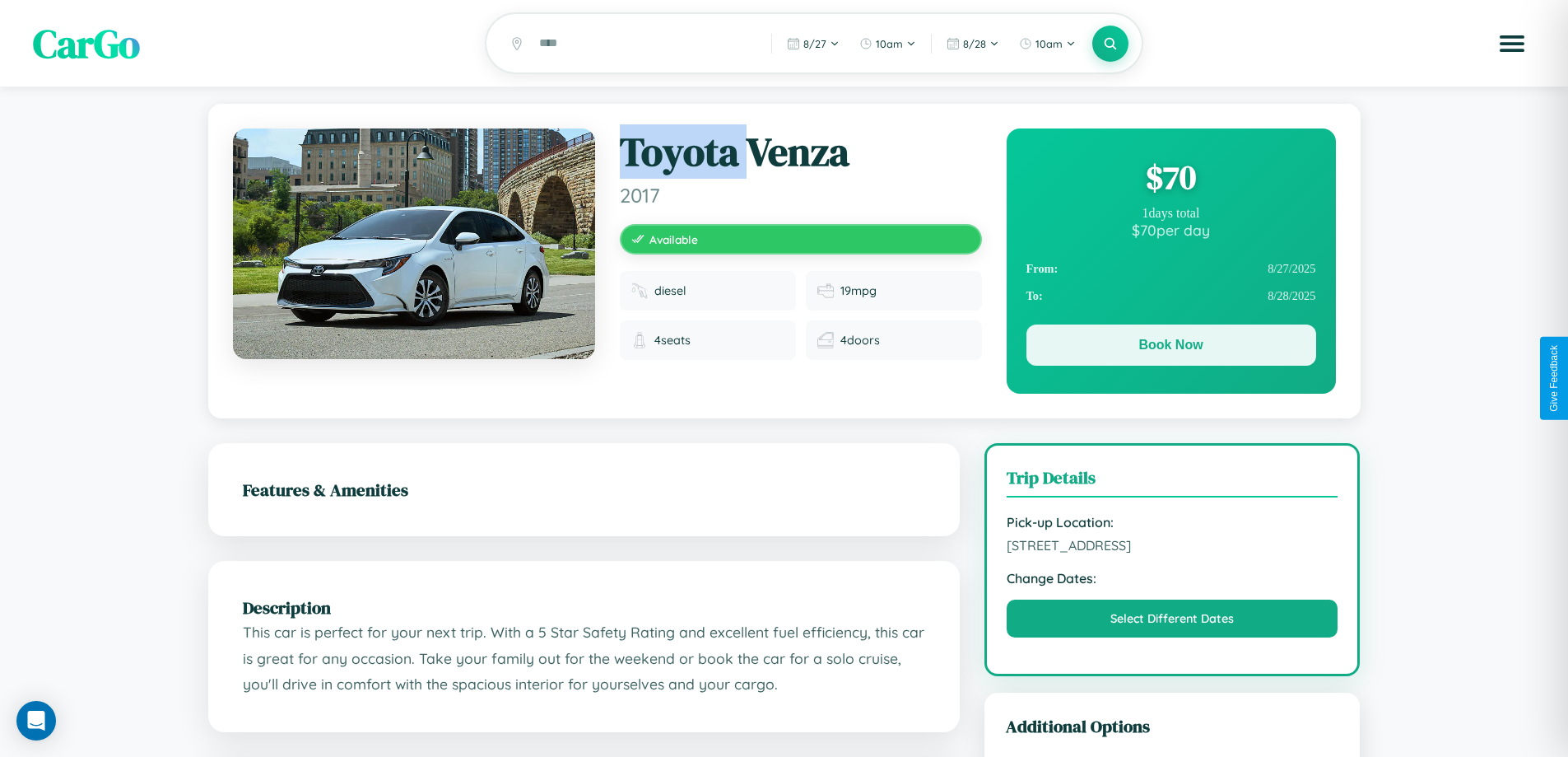
click at [1171, 349] on button "Book Now" at bounding box center [1172, 345] width 290 height 41
